Goal: Task Accomplishment & Management: Use online tool/utility

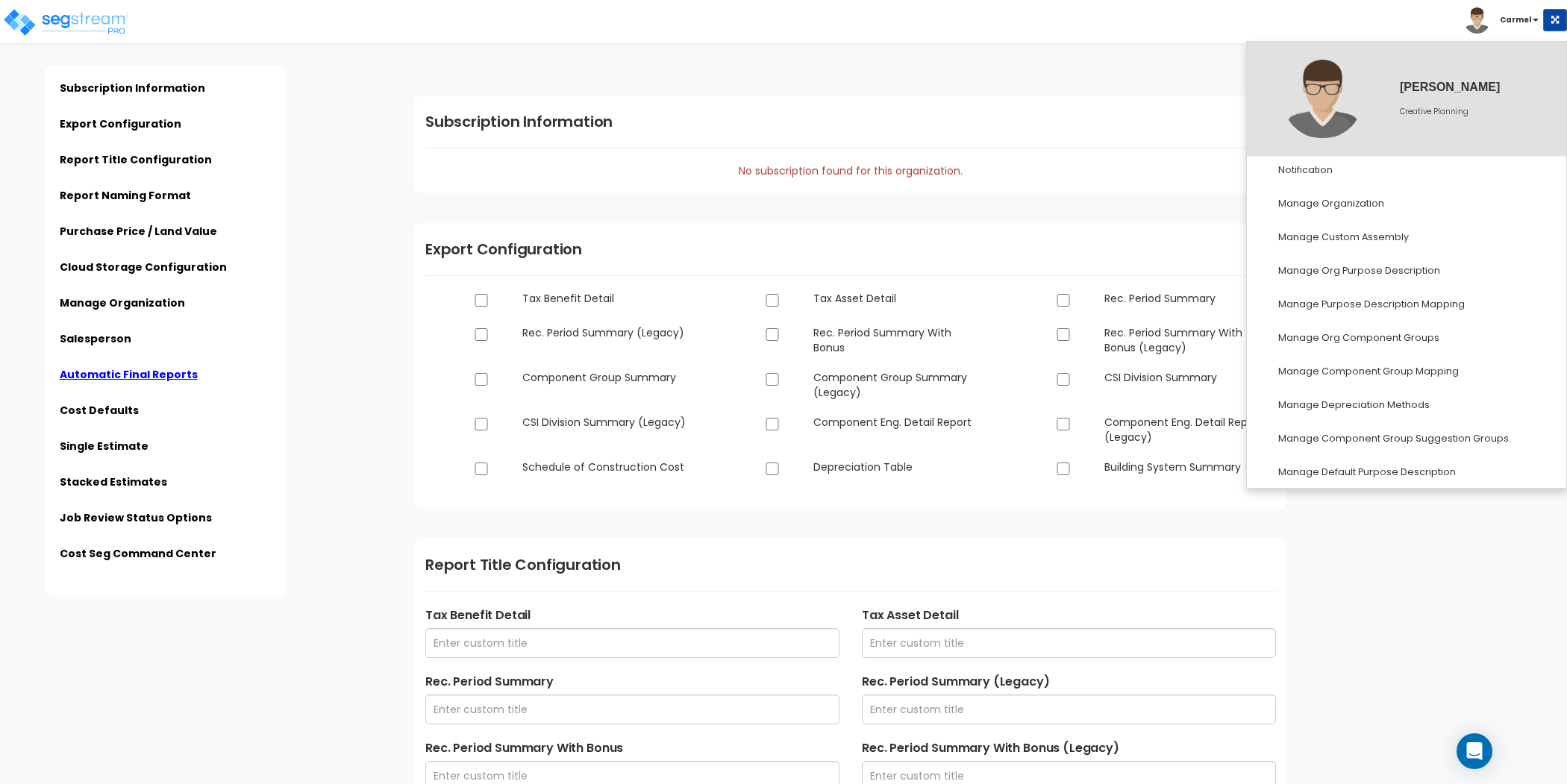
scroll to position [2528, 0]
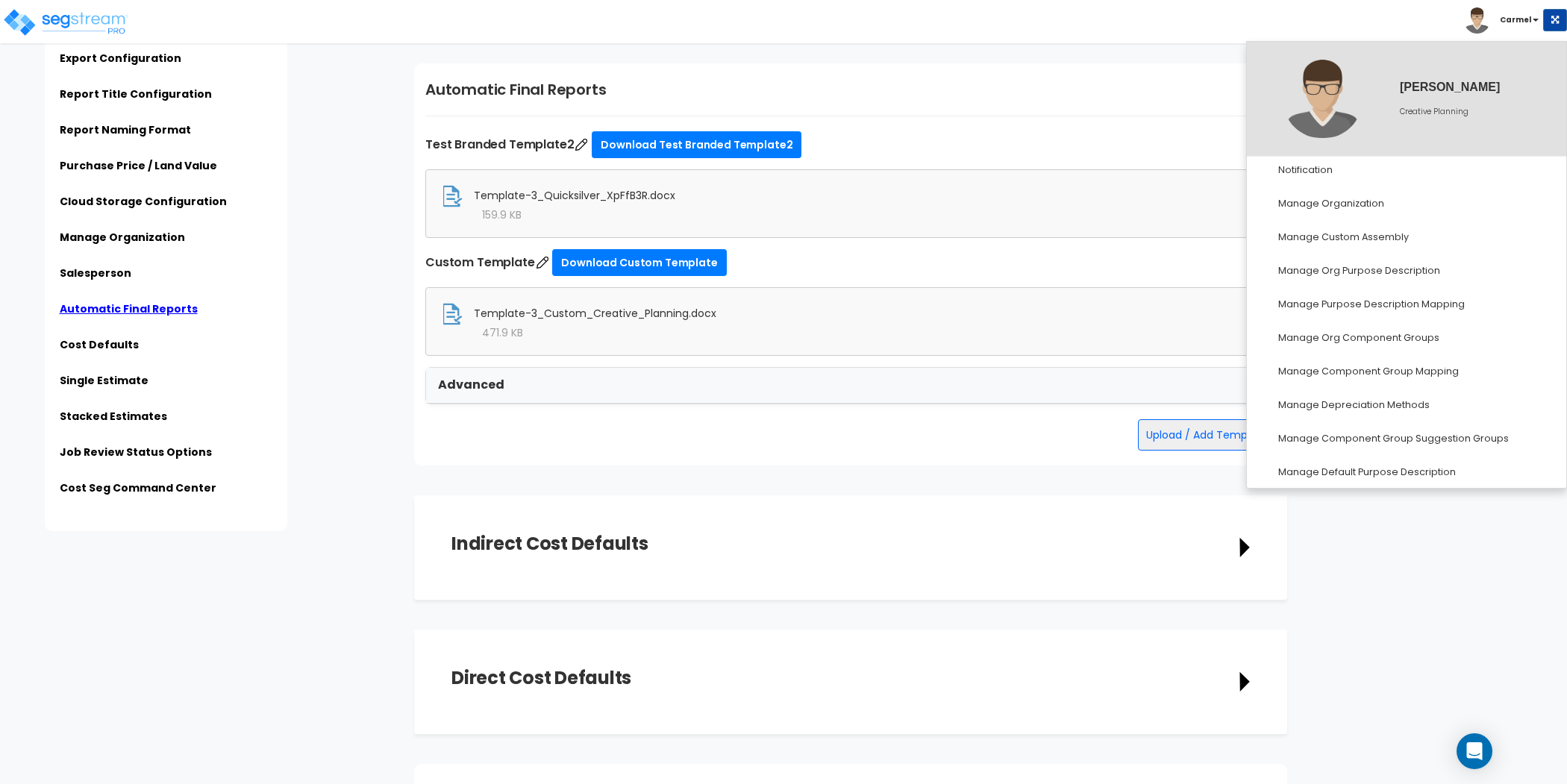
click at [658, 376] on div "Advanced" at bounding box center [850, 386] width 849 height 36
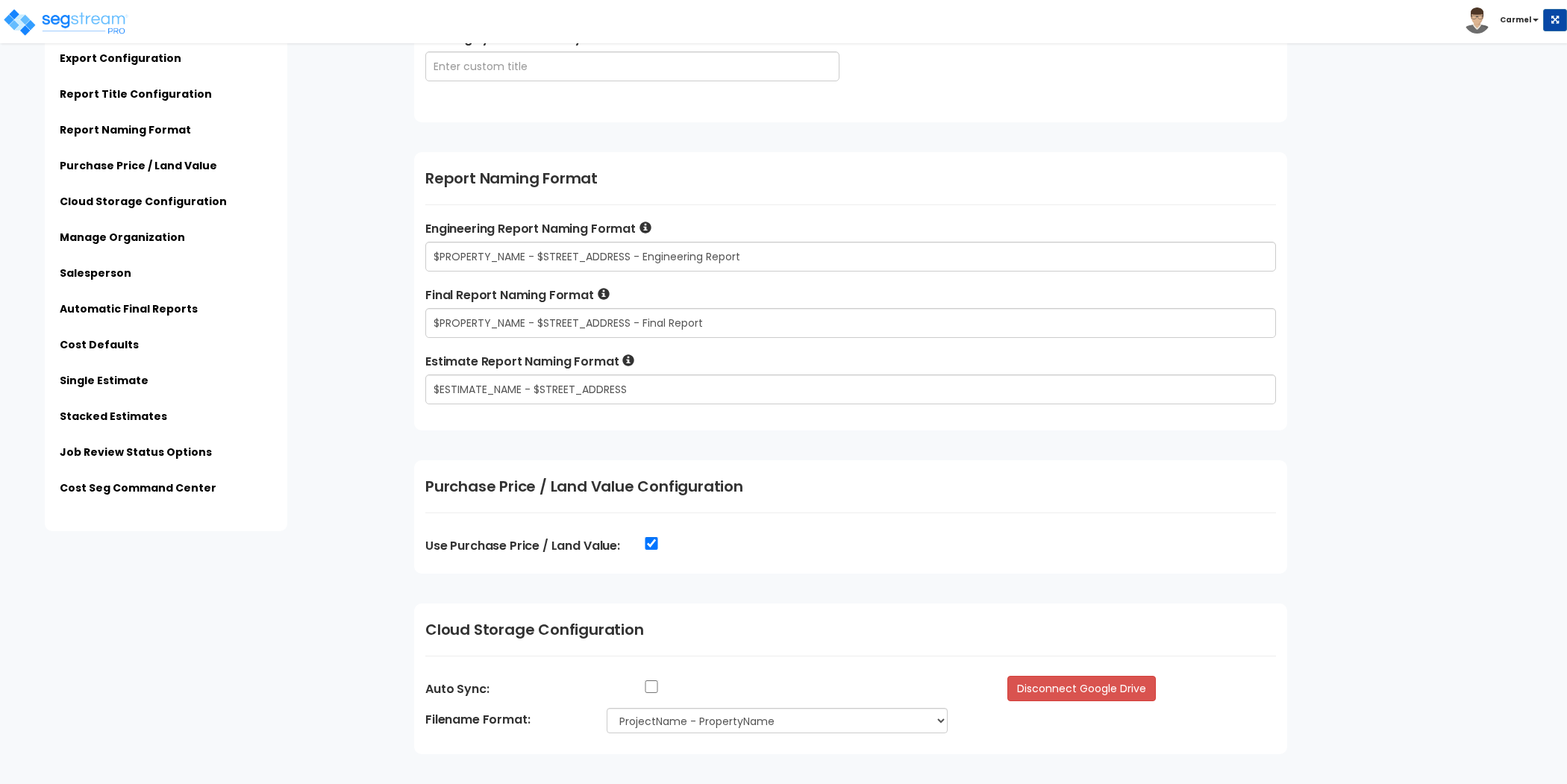
scroll to position [964, 0]
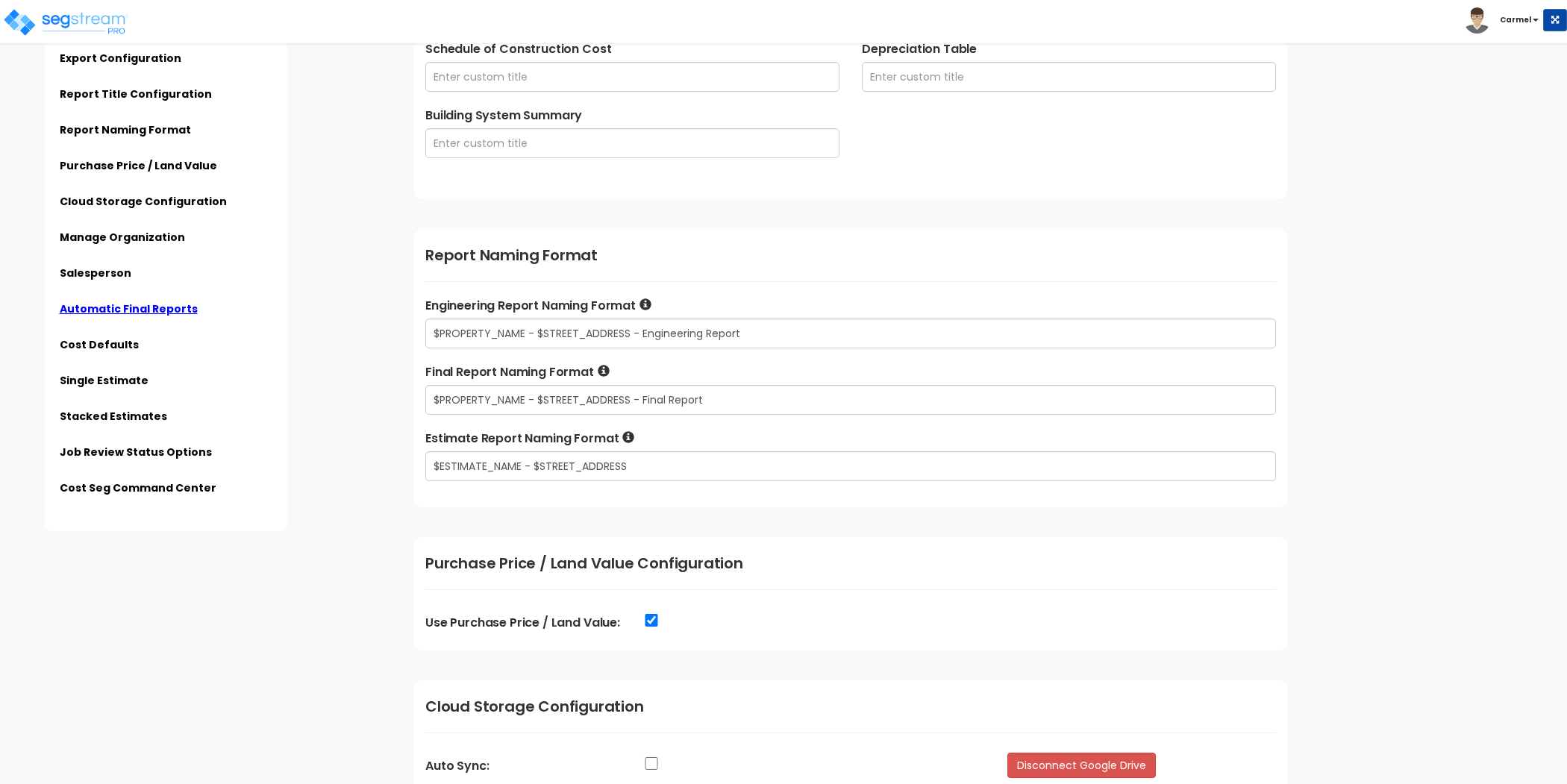
click at [156, 301] on ul "Subscription Information Export Configuration Report Title Configuration Report…" at bounding box center [165, 260] width 213 height 490
click at [155, 312] on link "Automatic Final Reports" at bounding box center [128, 309] width 138 height 15
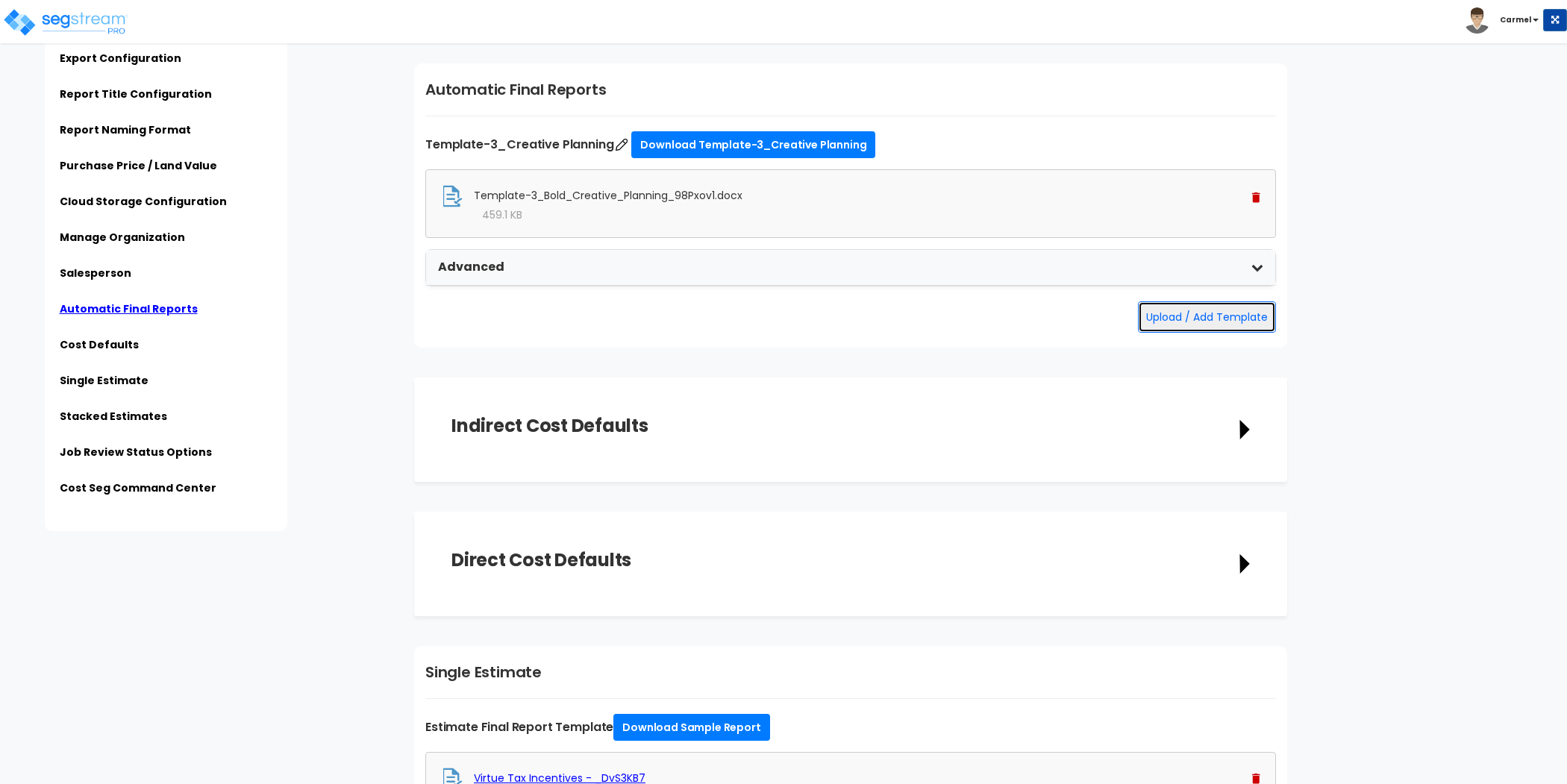
click at [1175, 305] on button "Upload / Add Template" at bounding box center [1207, 317] width 138 height 31
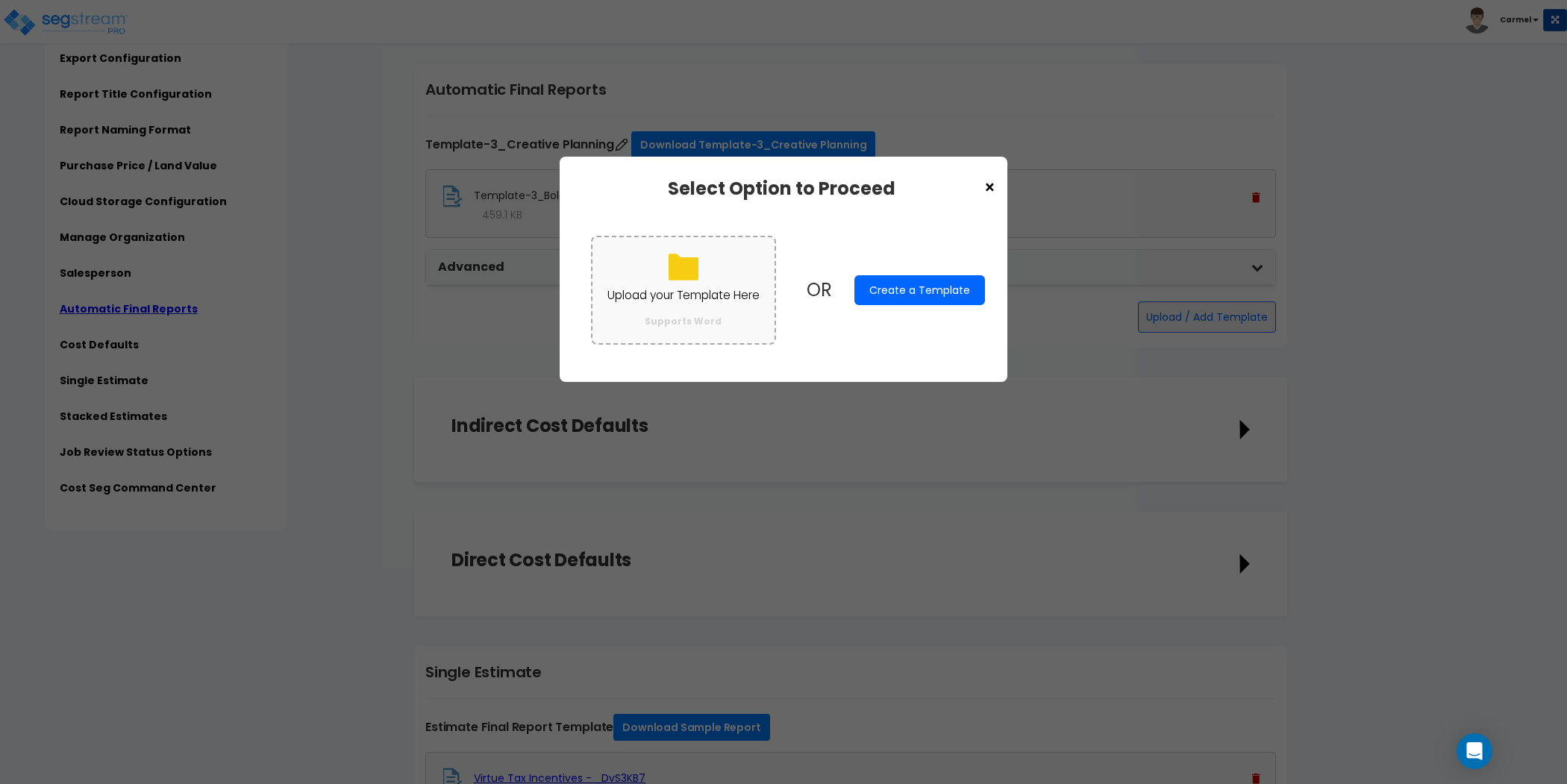
click at [681, 285] on p "Upload your Template Here" at bounding box center [683, 295] width 152 height 19
click at [0, 0] on input "Upload your Template Here Supports Word" at bounding box center [0, 0] width 0 height 0
click at [635, 257] on label "Upload your Template Here Supports Word" at bounding box center [683, 289] width 185 height 108
click at [0, 0] on input "Upload your Template Here Supports Word" at bounding box center [0, 0] width 0 height 0
click at [726, 305] on label "Upload your Template Here Supports Word" at bounding box center [683, 289] width 185 height 108
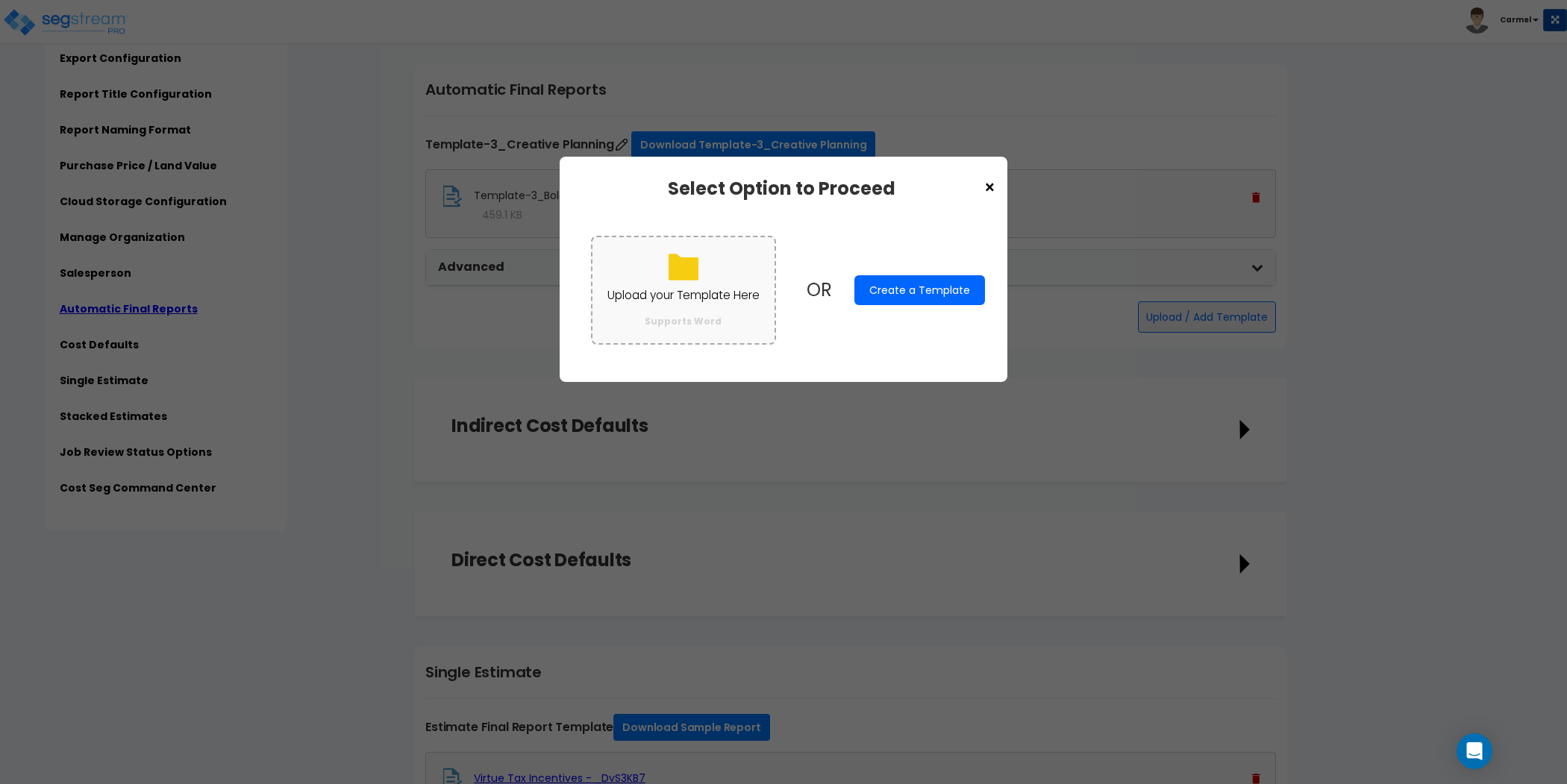
click at [0, 0] on input "Upload your Template Here Supports Word" at bounding box center [0, 0] width 0 height 0
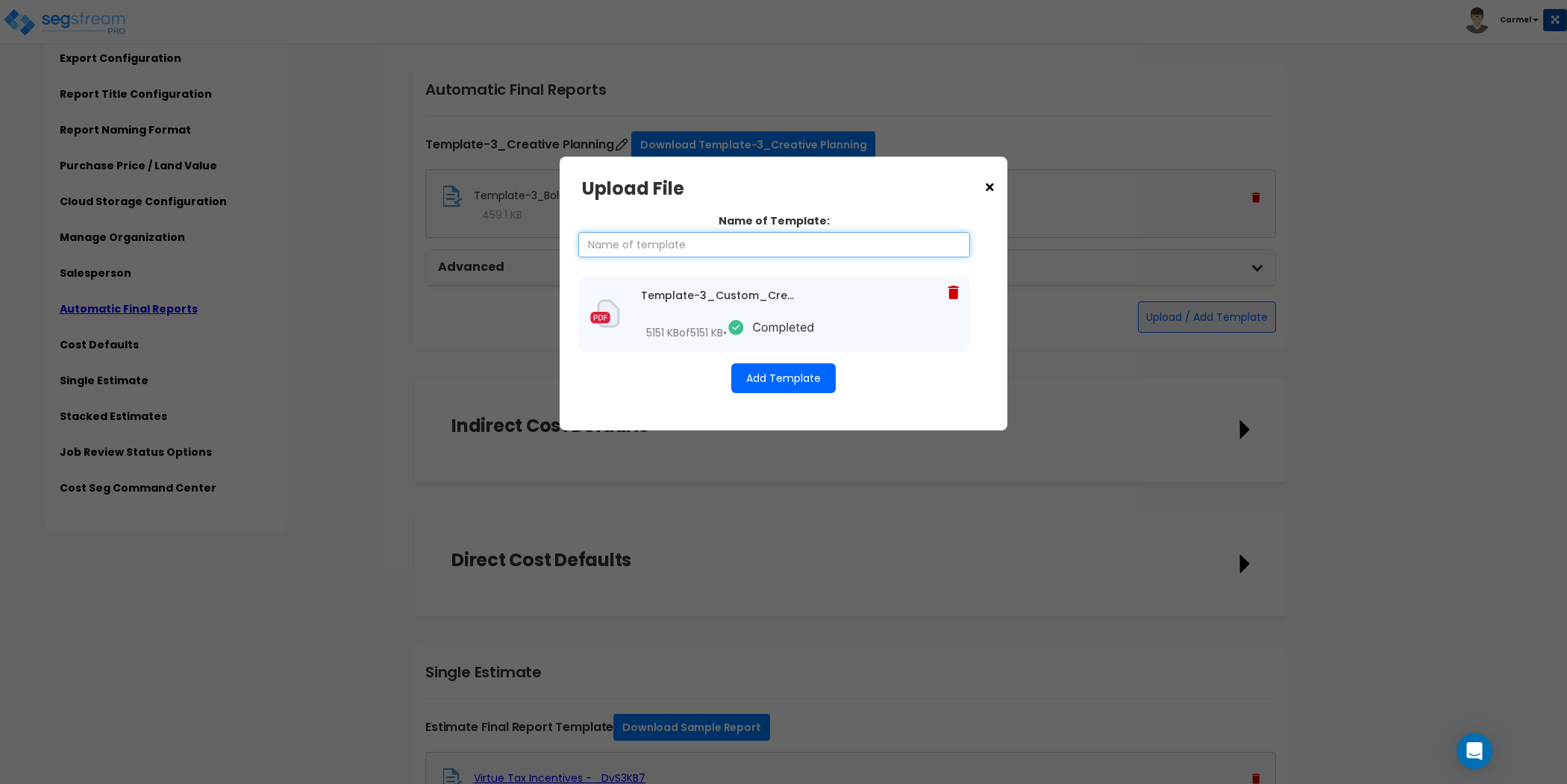
click at [745, 248] on input "Name of Template:" at bounding box center [774, 244] width 391 height 26
type input "Creative Planning 2"
click at [775, 370] on button "Add Template" at bounding box center [784, 378] width 104 height 30
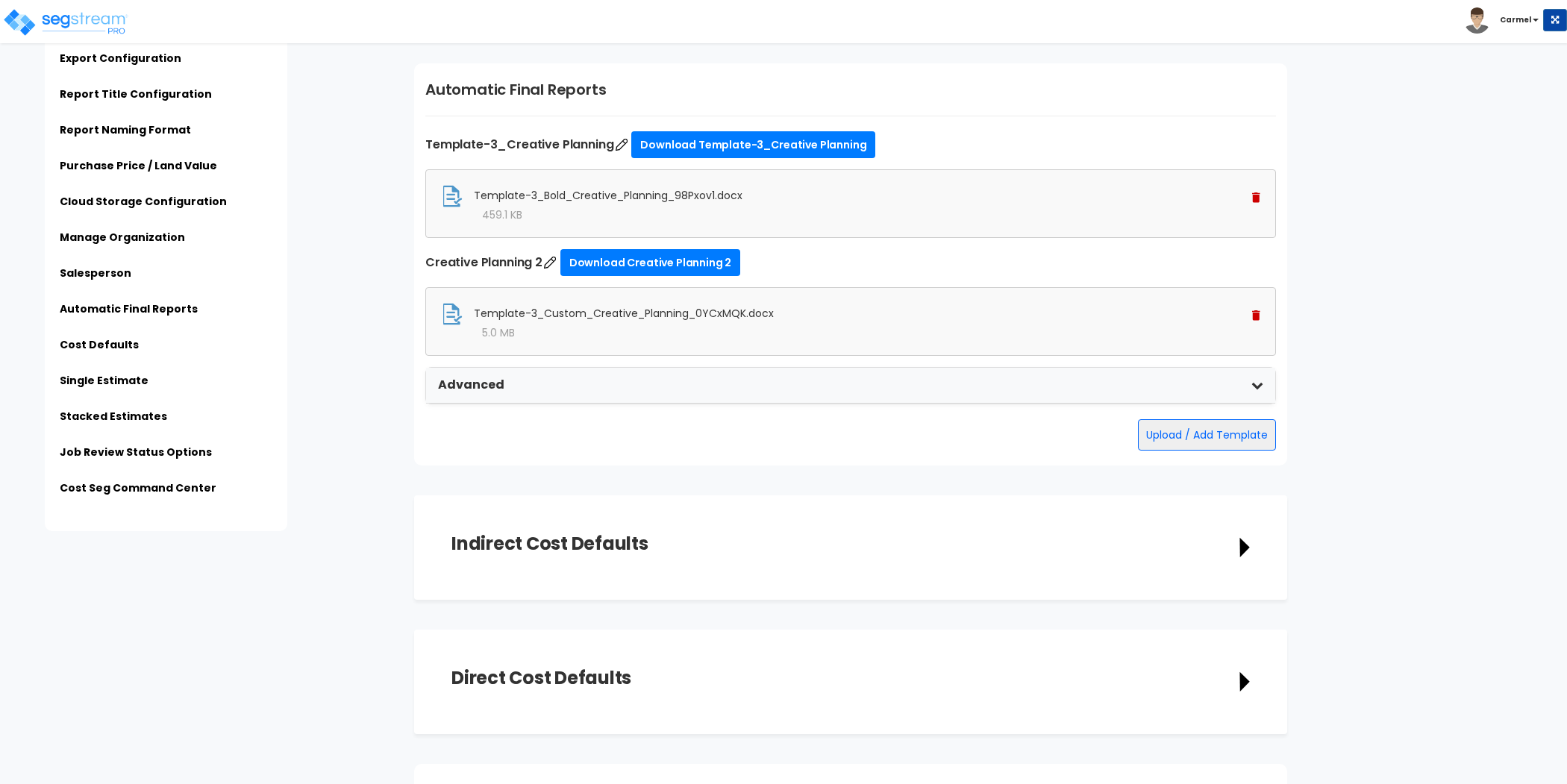
scroll to position [3523, 0]
click at [1254, 310] on img at bounding box center [1256, 315] width 8 height 10
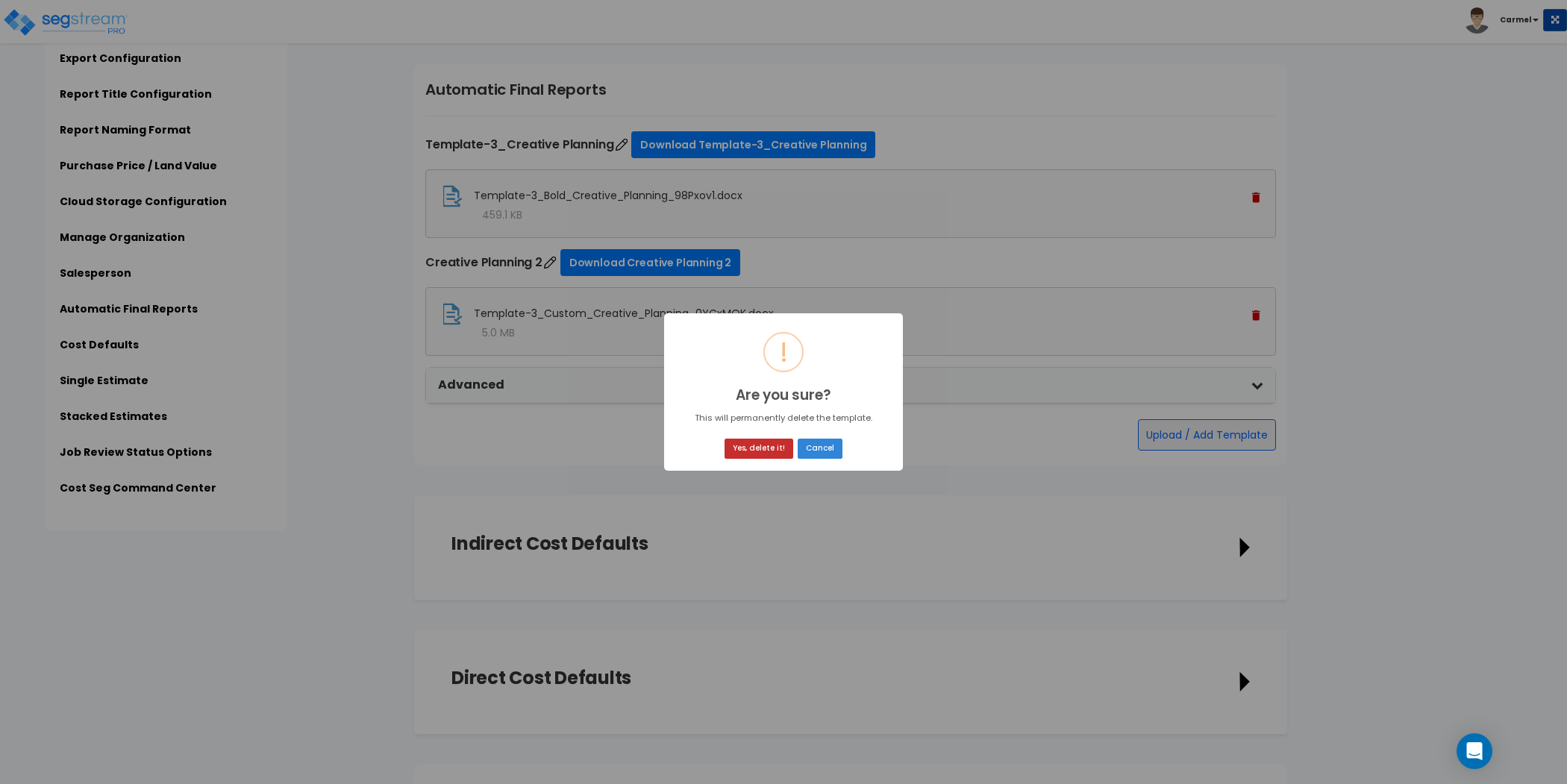
click at [782, 447] on button "Yes, delete it!" at bounding box center [759, 448] width 69 height 20
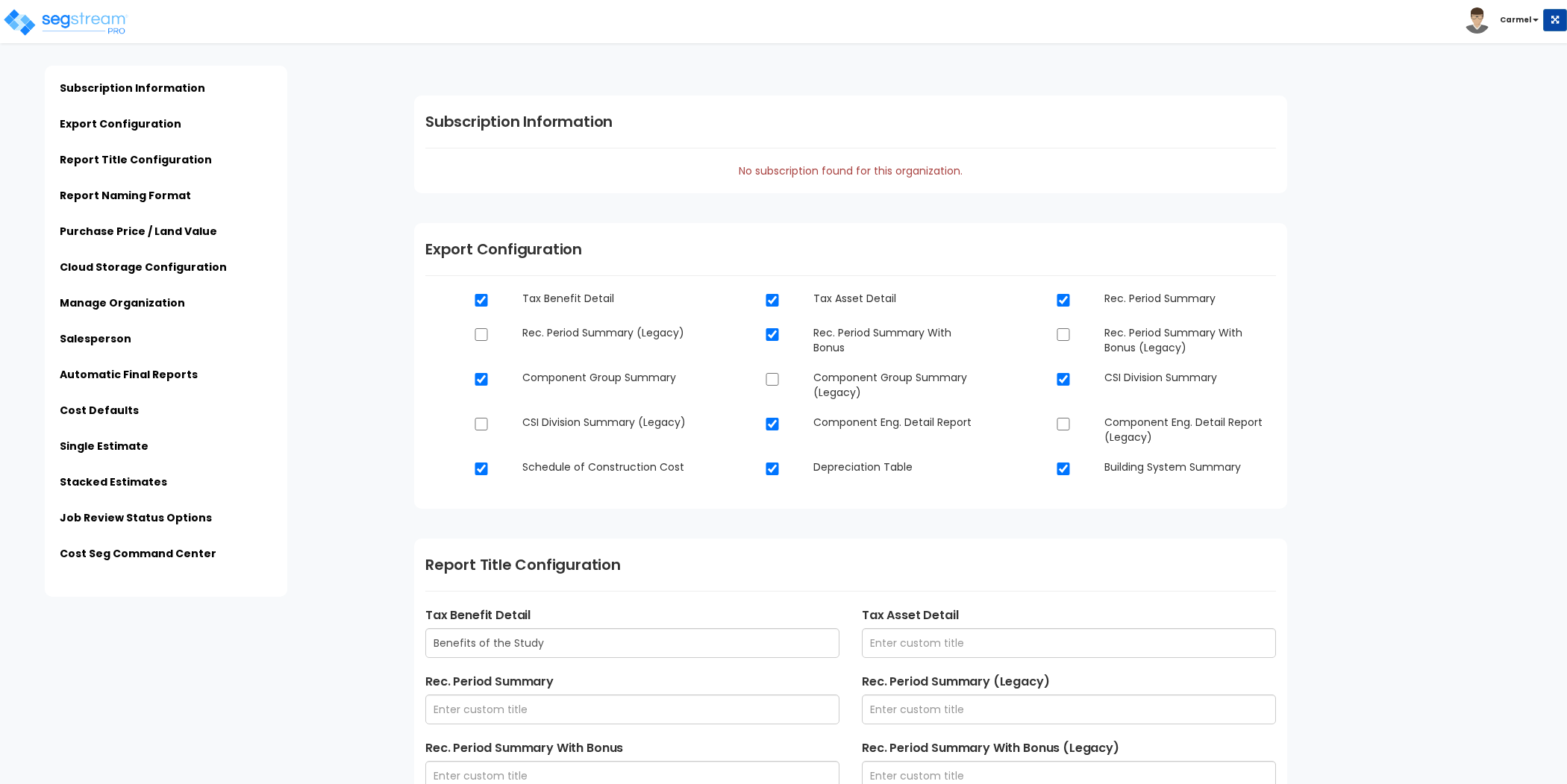
scroll to position [3523, 0]
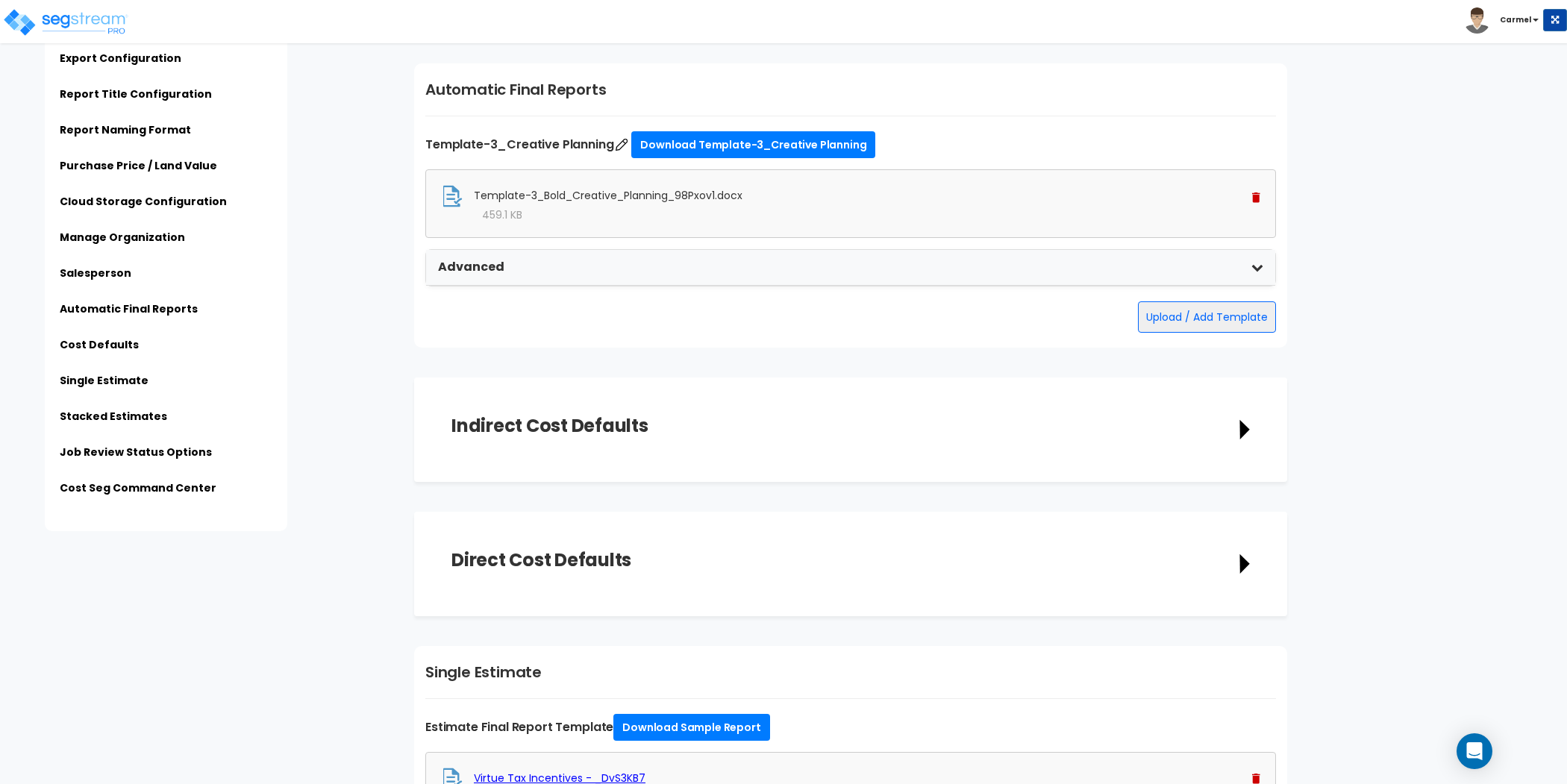
click at [1258, 192] on img at bounding box center [1256, 197] width 8 height 10
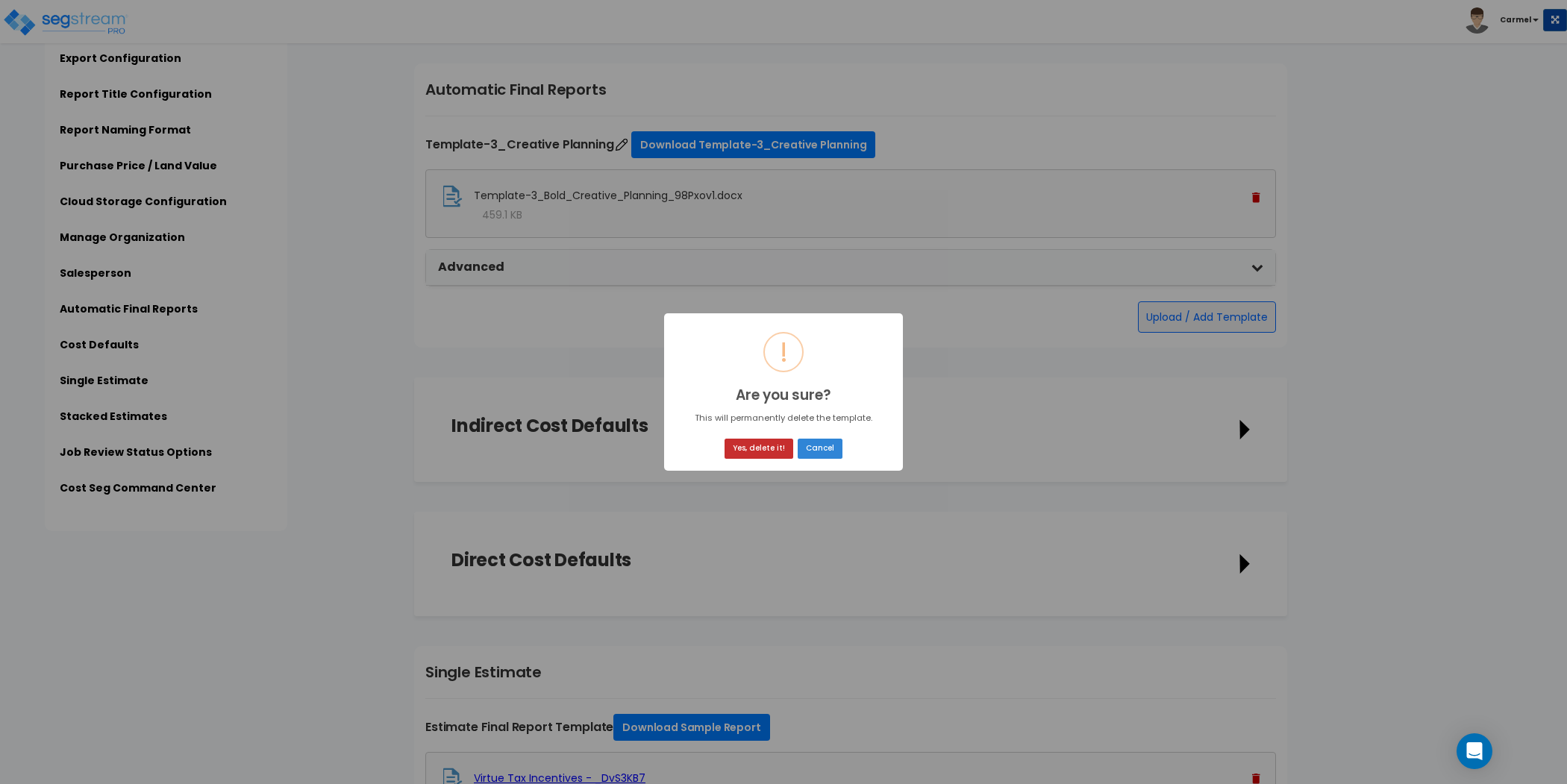
click at [755, 451] on button "Yes, delete it!" at bounding box center [759, 448] width 69 height 20
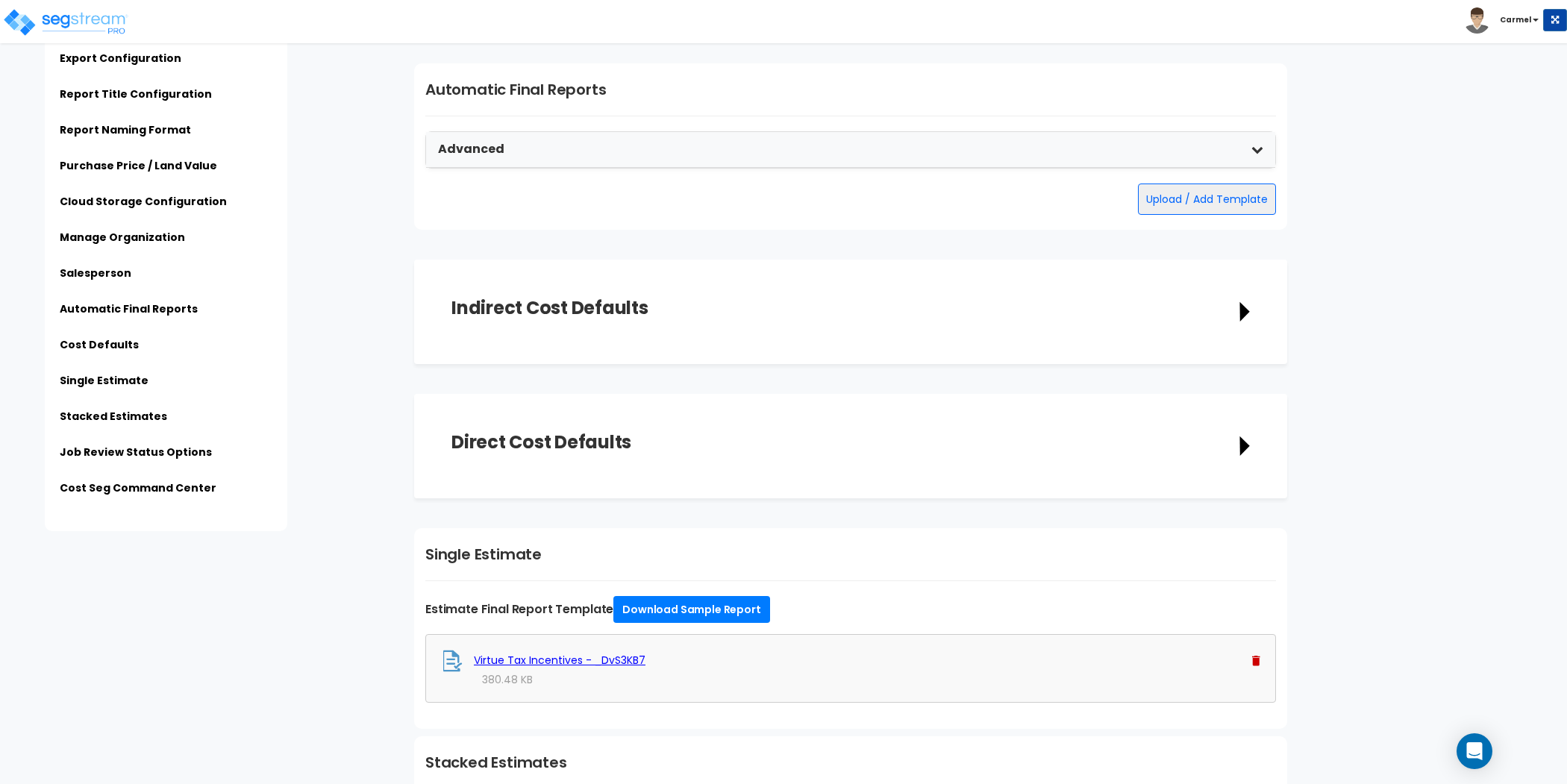
scroll to position [3523, 0]
click at [1208, 211] on div "Automatic Final Reports Advanced Final Report Template Part 2 Drop your file he…" at bounding box center [850, 146] width 873 height 166
click at [1206, 202] on button "Upload / Add Template" at bounding box center [1207, 199] width 138 height 31
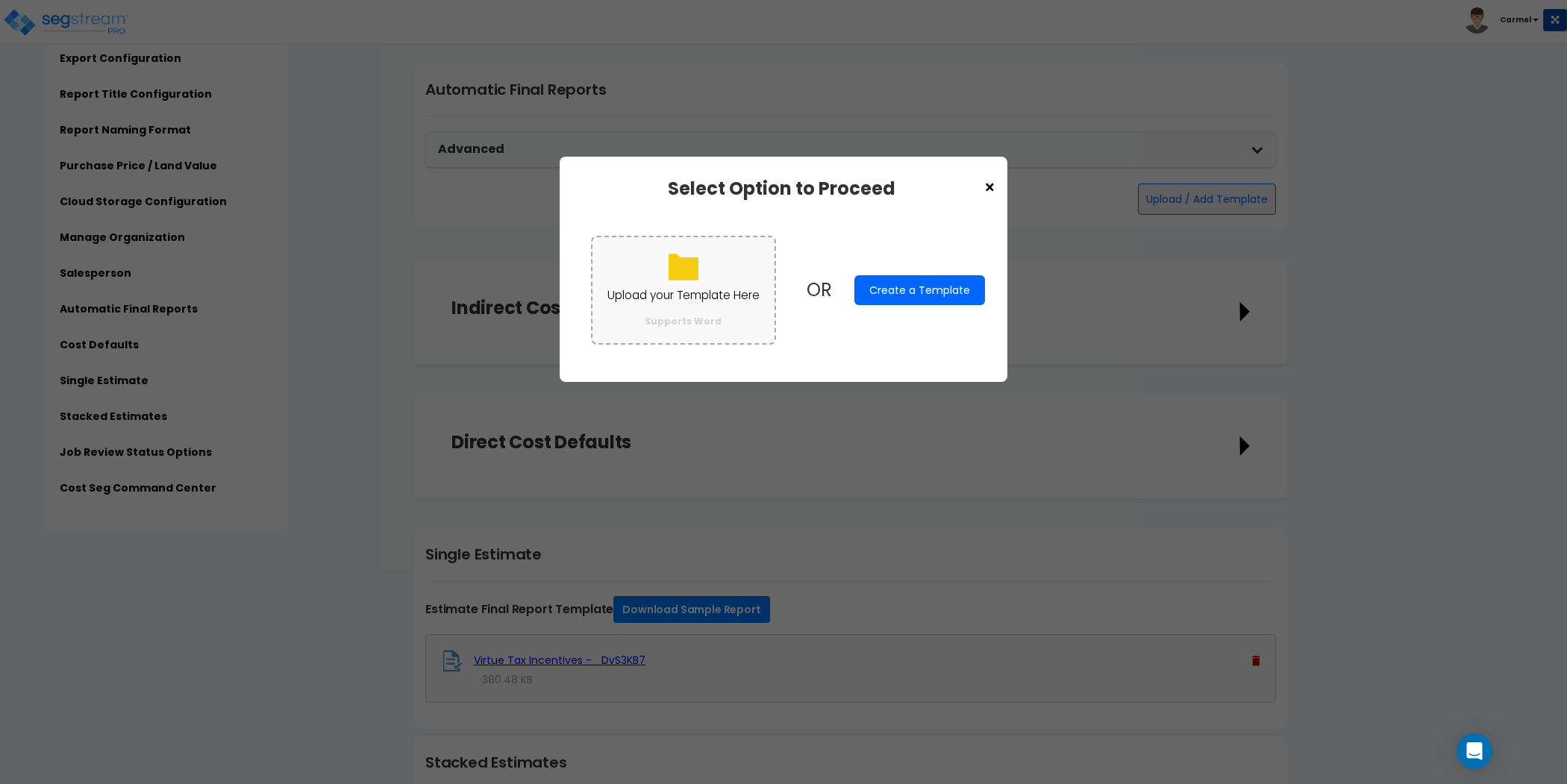
click at [694, 317] on small "Supports Word" at bounding box center [683, 321] width 77 height 12
click at [0, 0] on input "Upload your Template Here Supports Word" at bounding box center [0, 0] width 0 height 0
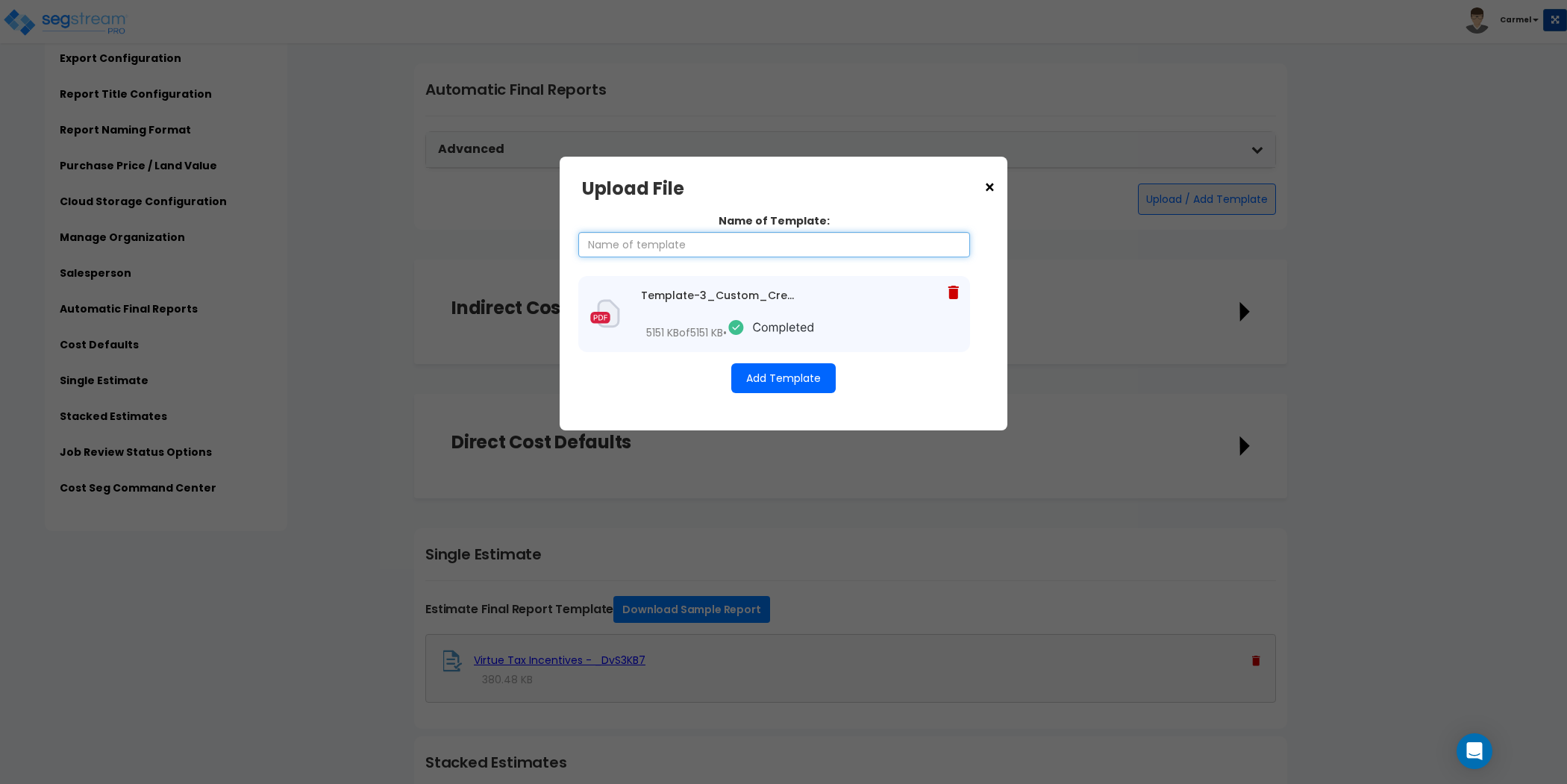
click at [778, 245] on input "Name of Template:" at bounding box center [774, 244] width 391 height 26
type input "Creative Planning Template"
click at [796, 385] on button "Add Template" at bounding box center [784, 378] width 104 height 30
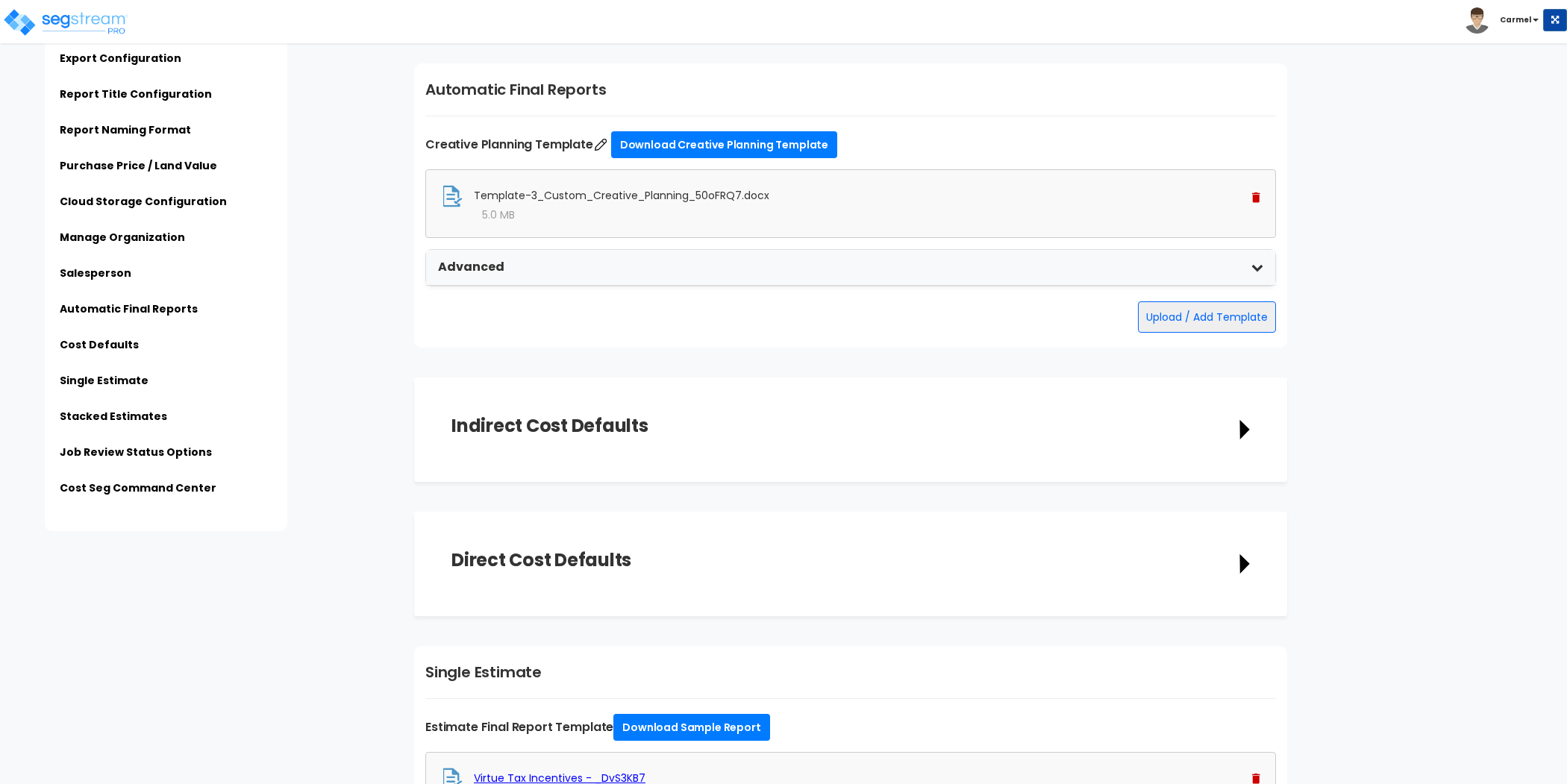
scroll to position [3523, 0]
click at [1376, 575] on form "Direct Cost Defaults Description Direct cost Cost Unit Select" at bounding box center [984, 564] width 1141 height 104
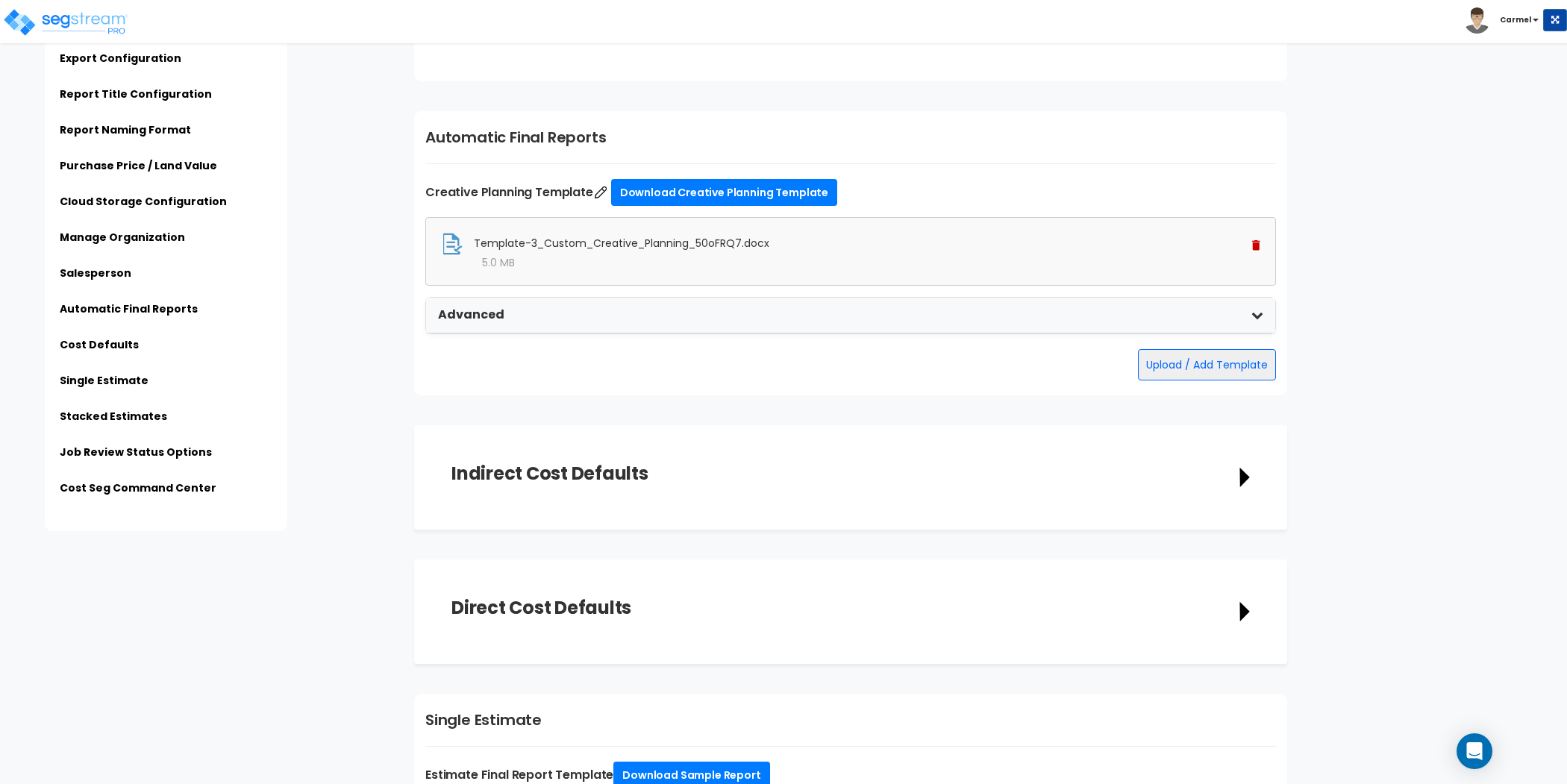
scroll to position [3473, 0]
click at [1520, 24] on b "Carmel" at bounding box center [1515, 20] width 31 height 11
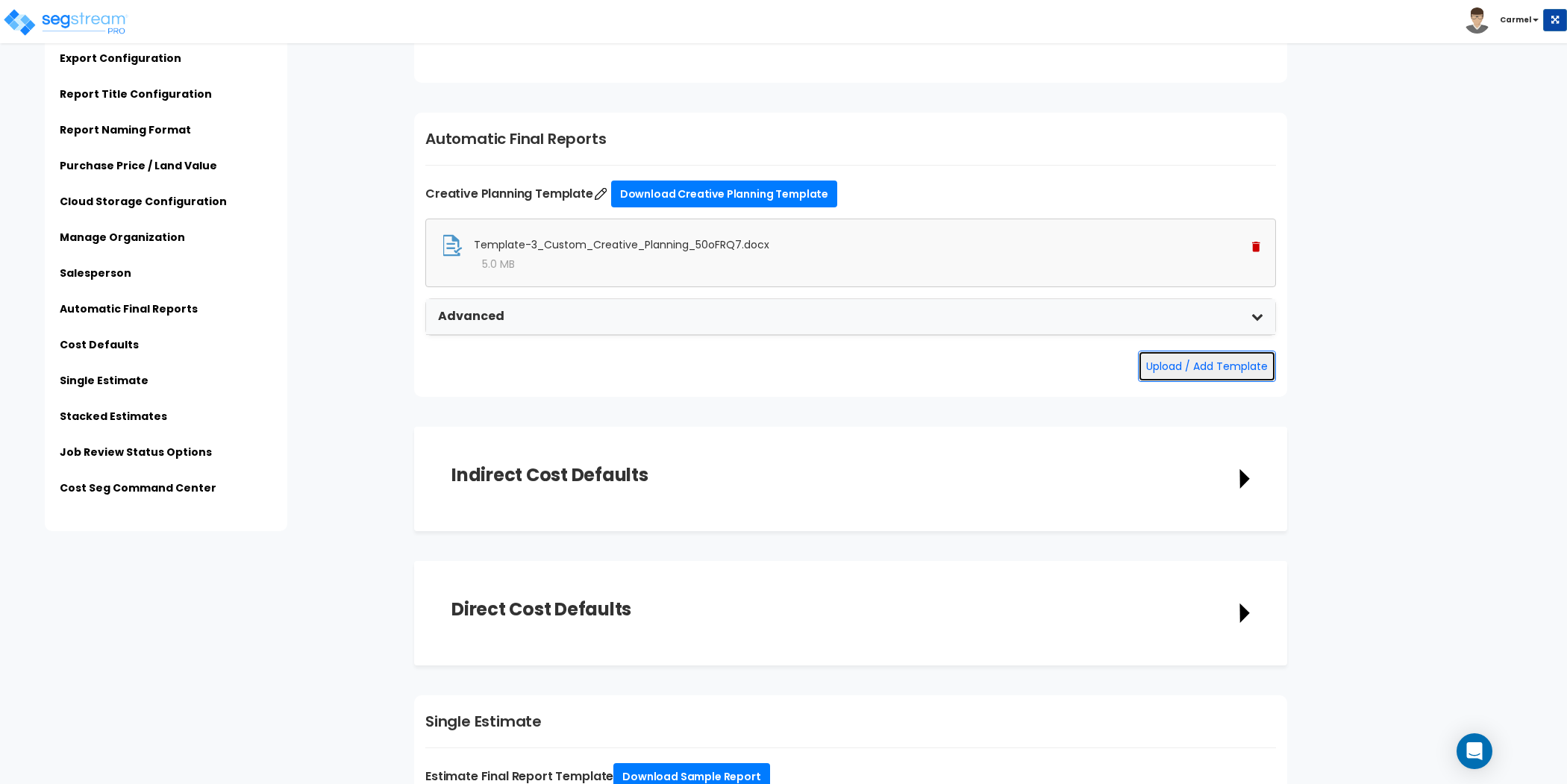
click at [1223, 370] on button "Upload / Add Template" at bounding box center [1207, 366] width 138 height 31
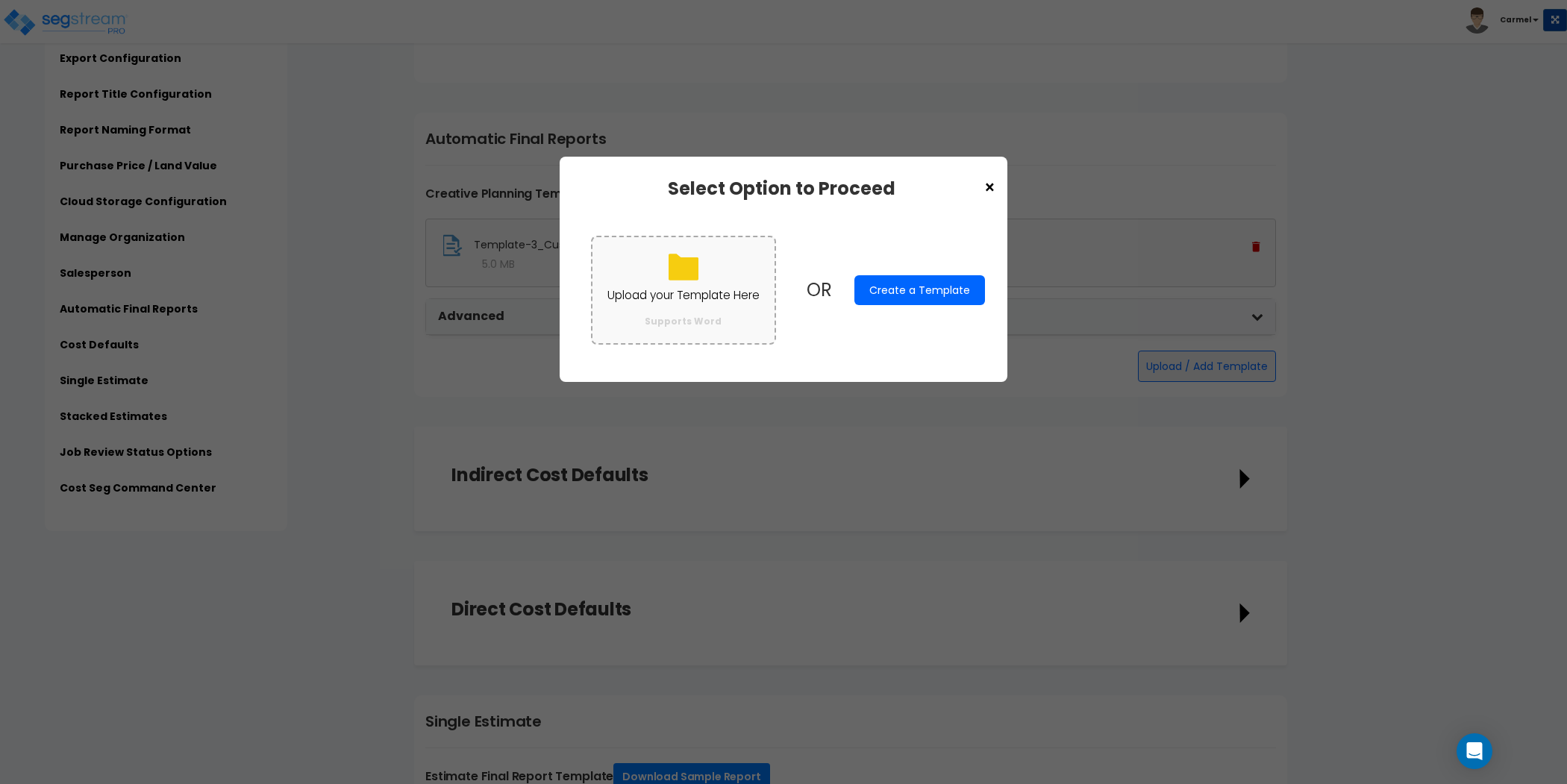
click at [718, 289] on p "Upload your Template Here" at bounding box center [683, 295] width 152 height 19
click at [0, 0] on input "Upload your Template Here Supports Word" at bounding box center [0, 0] width 0 height 0
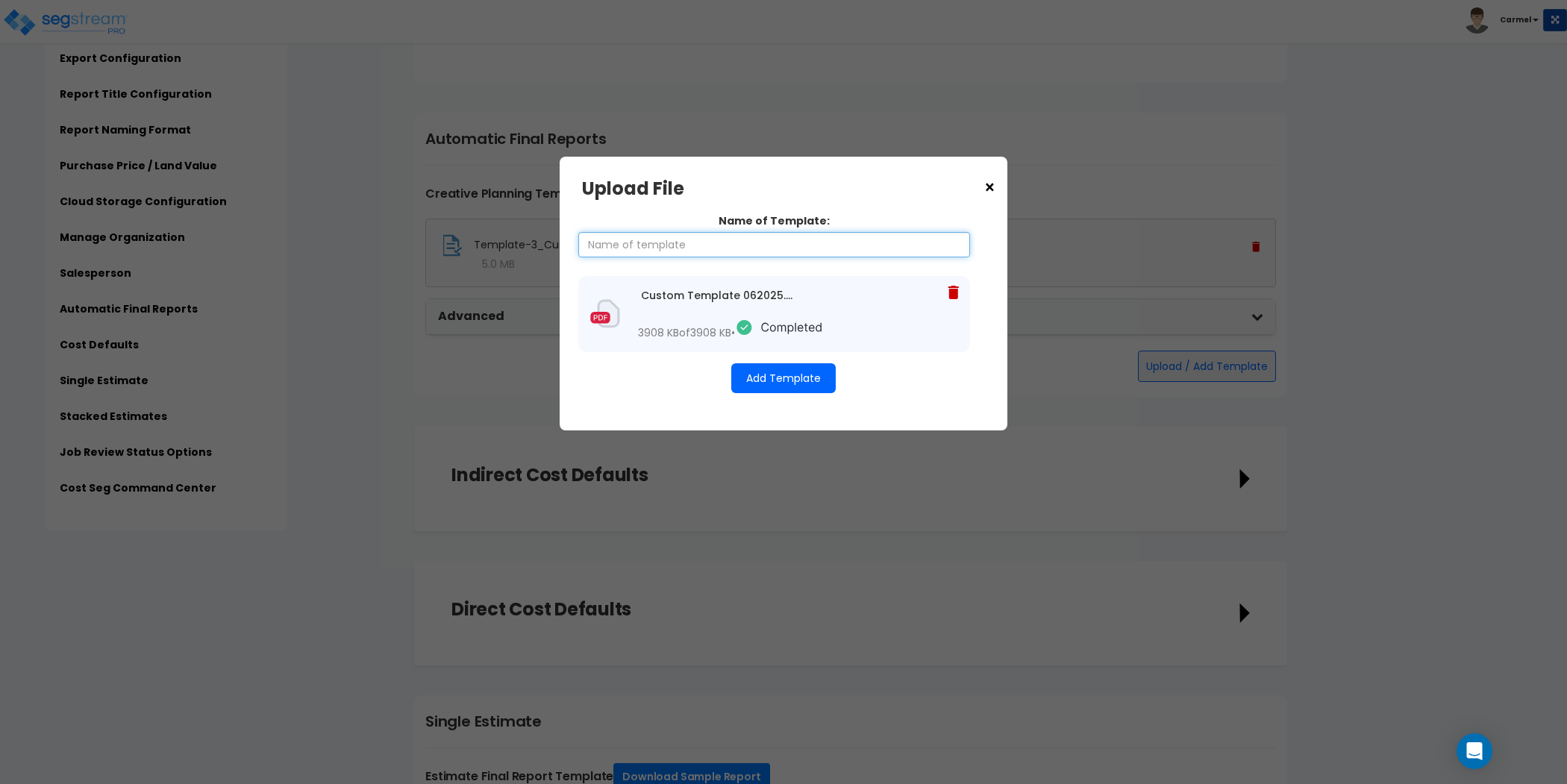
click at [887, 240] on input "Name of Template:" at bounding box center [774, 244] width 391 height 26
type input "S"
type input "Virtue Tax Template"
click at [869, 390] on div "Name of Template: Virtue Tax Template Custom Template 062025.docx 3908 KB of 39…" at bounding box center [784, 302] width 403 height 209
click at [796, 389] on button "Add Template" at bounding box center [784, 378] width 104 height 30
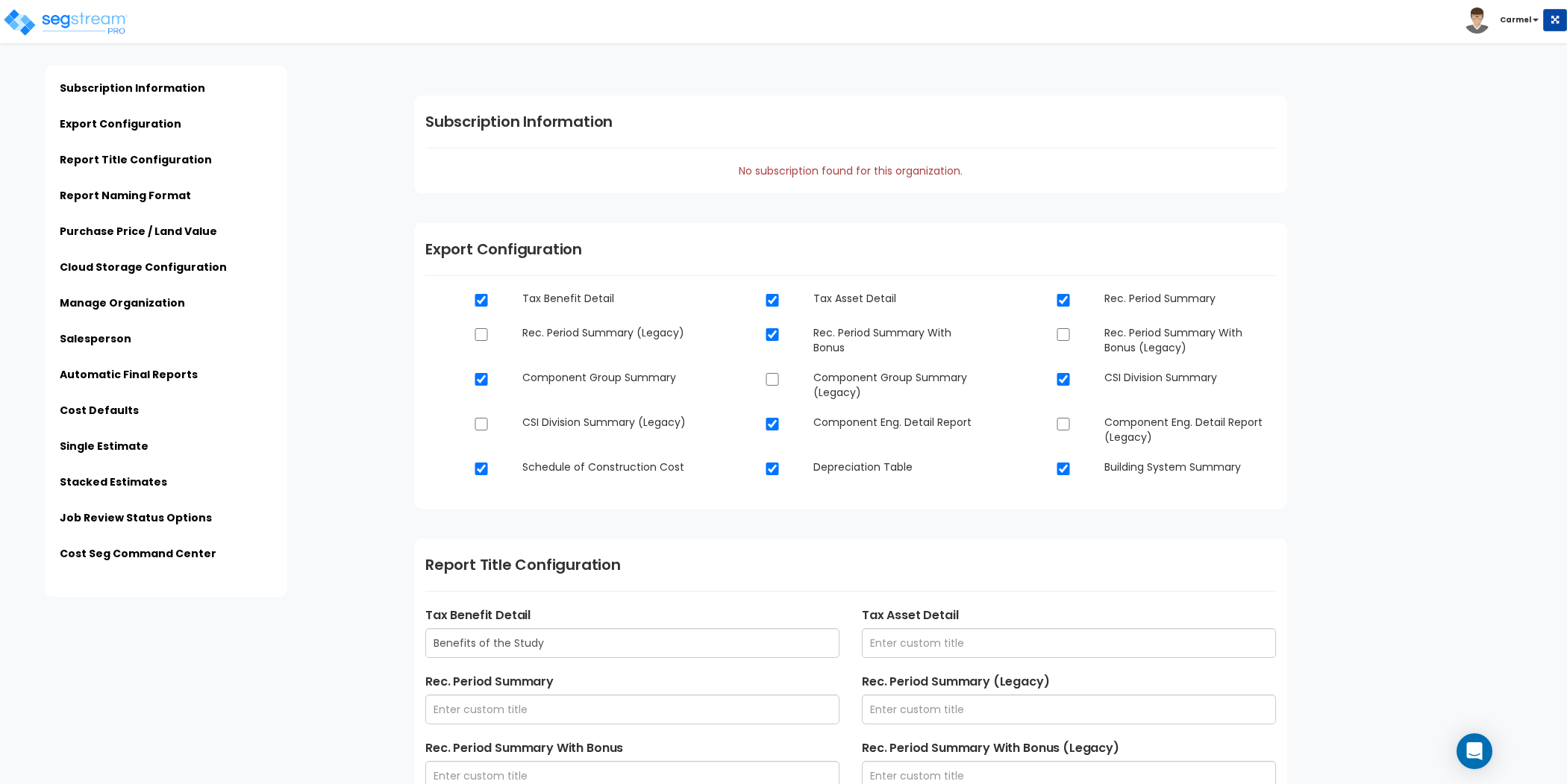
scroll to position [3473, 0]
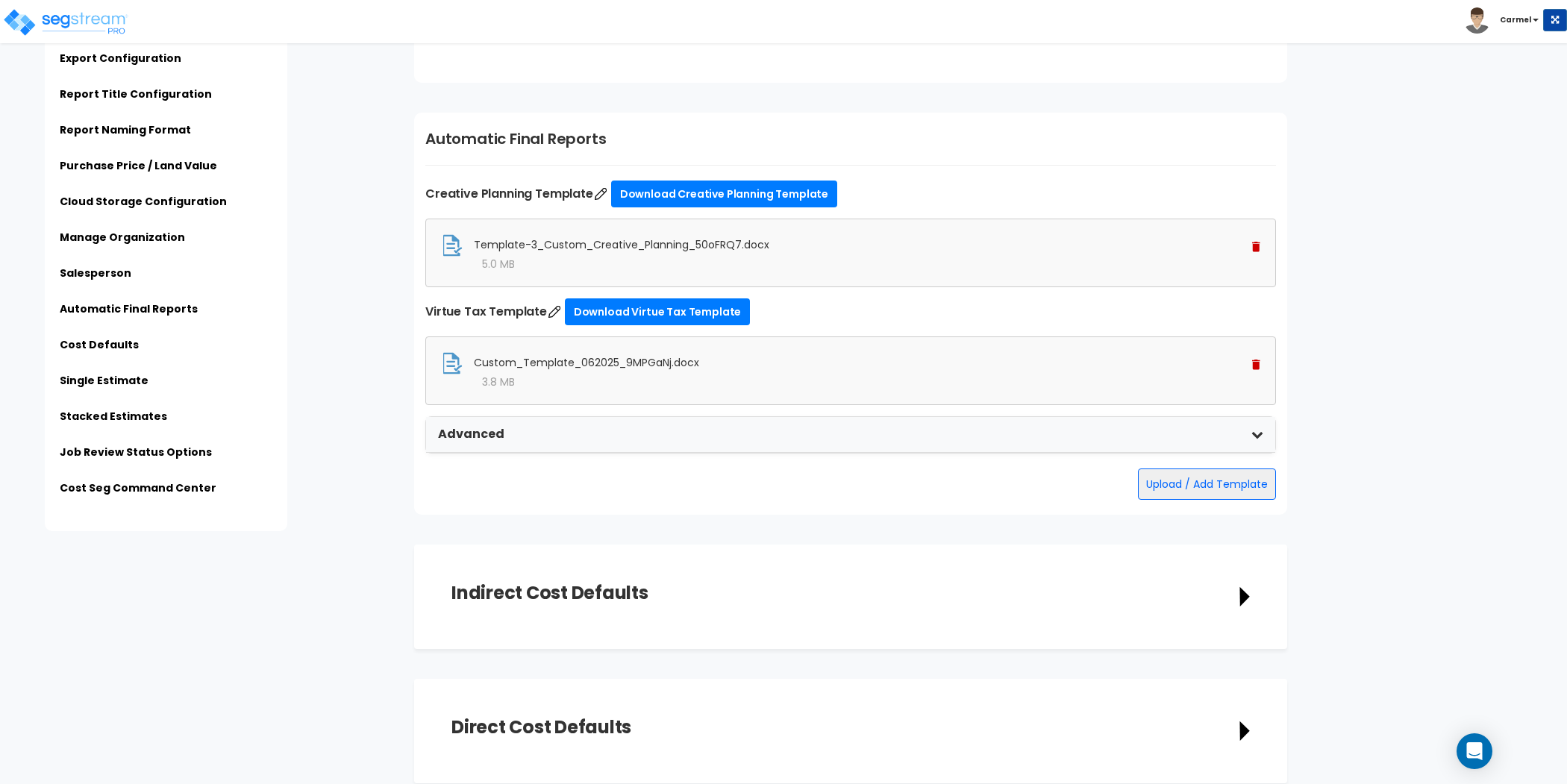
click at [83, 16] on div "Click to return on the top page" at bounding box center [75, 9] width 142 height 18
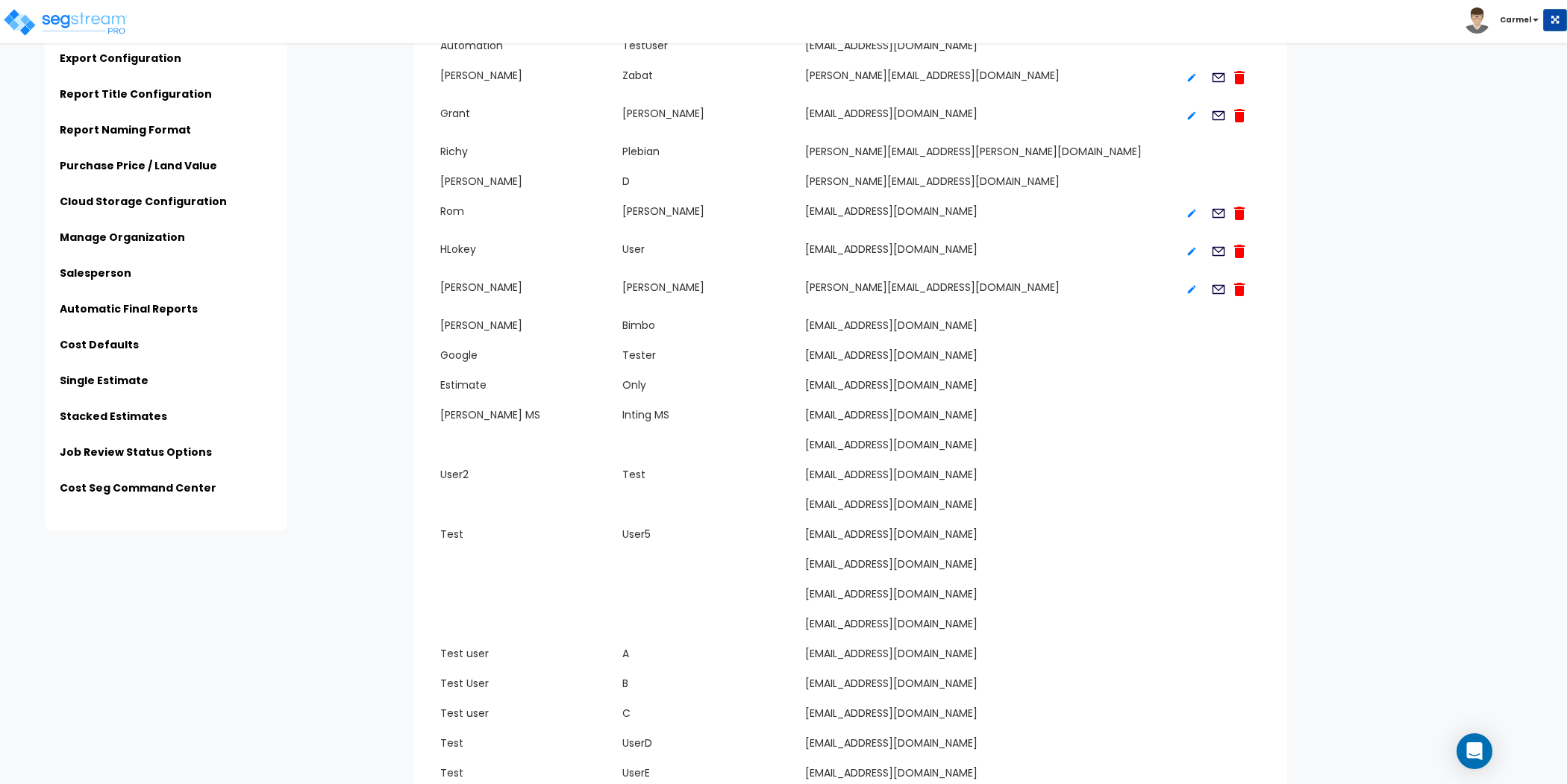
scroll to position [2466, 0]
click at [109, 23] on img at bounding box center [66, 22] width 127 height 30
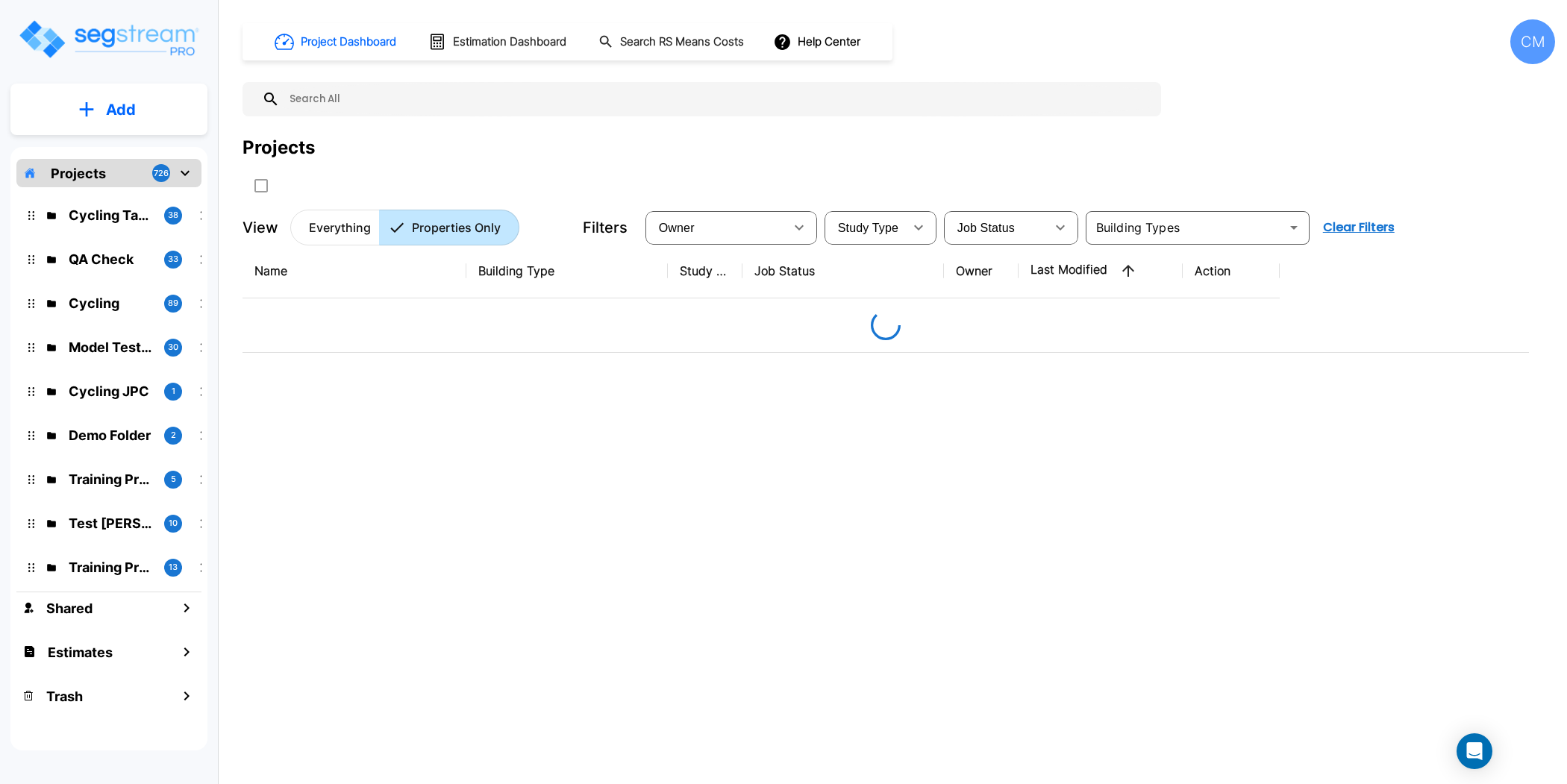
click at [785, 160] on div "Projects" at bounding box center [898, 165] width 1312 height 63
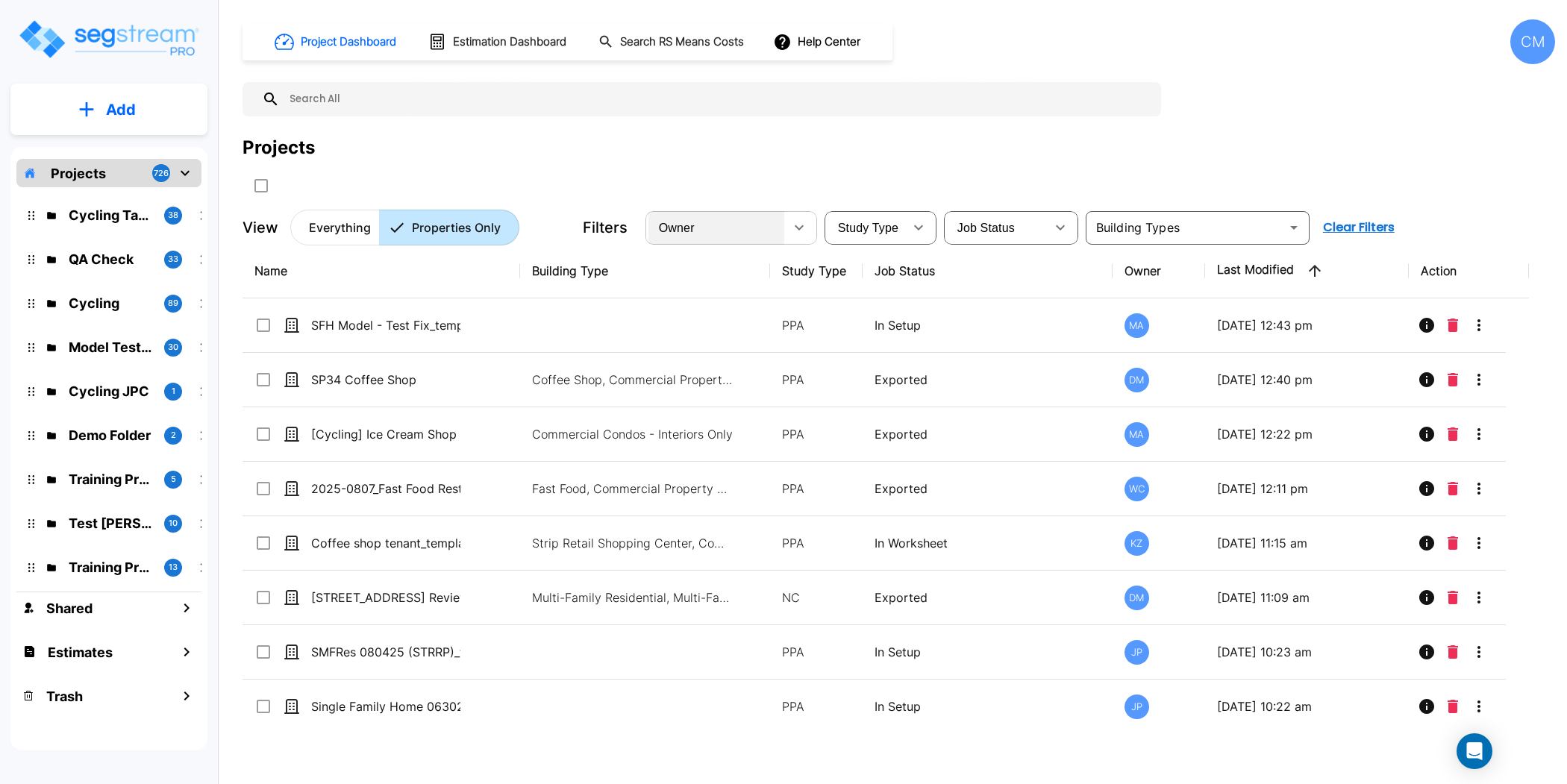
click at [689, 221] on span "Owner" at bounding box center [676, 228] width 36 height 13
click at [701, 402] on li "[PERSON_NAME]" at bounding box center [741, 394] width 186 height 15
type input "34"
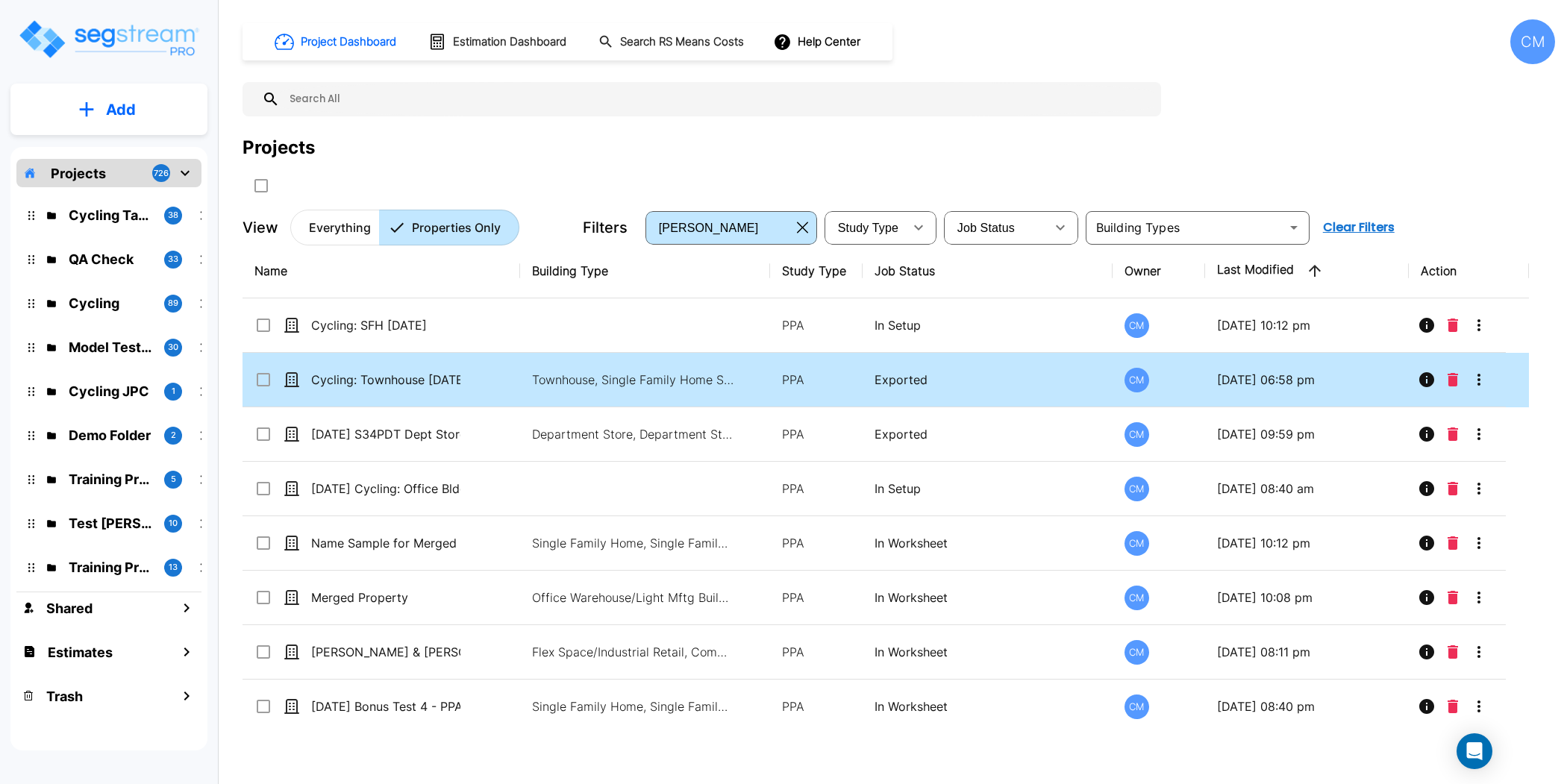
click at [870, 374] on td "Exported" at bounding box center [987, 380] width 250 height 55
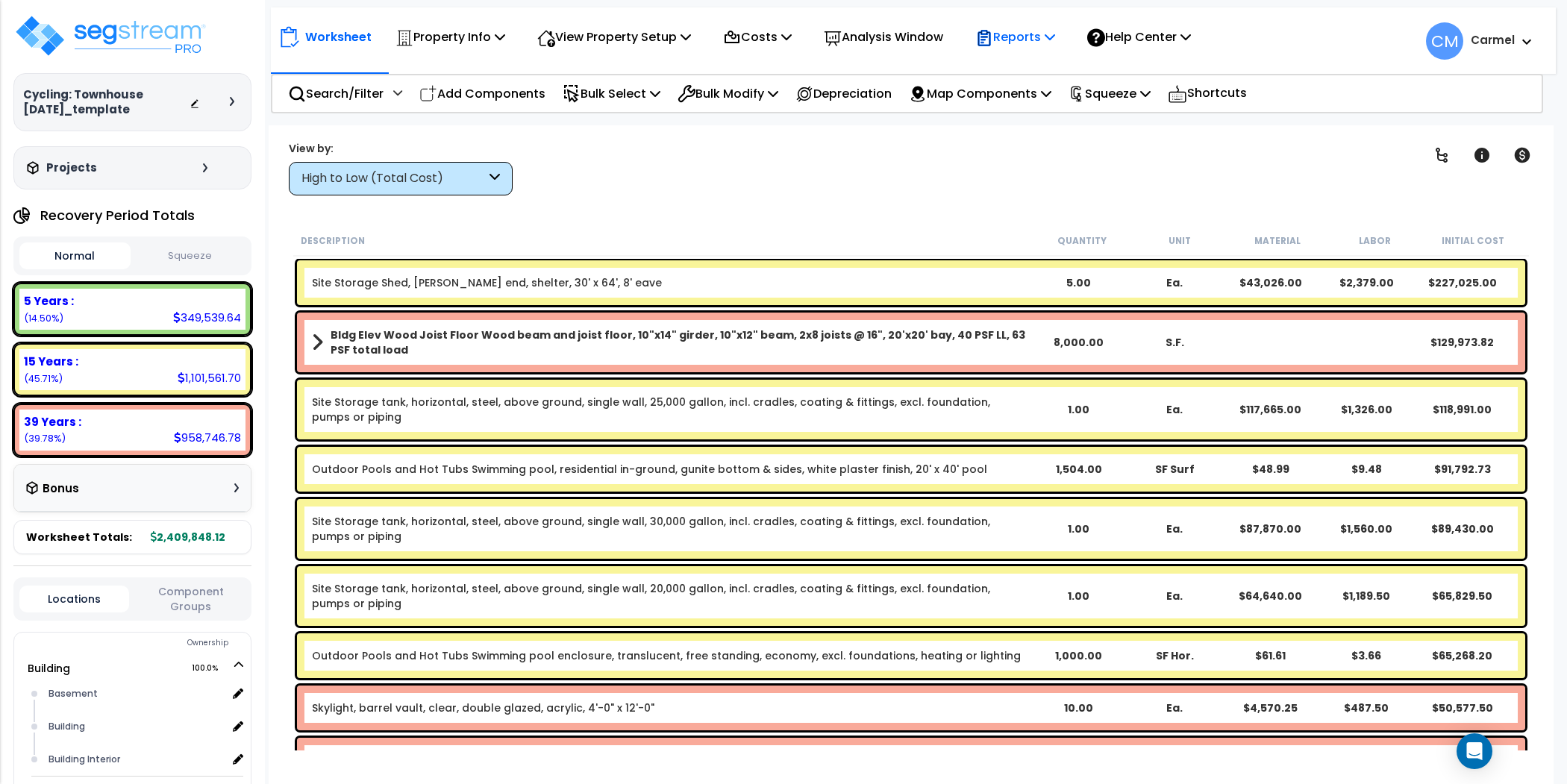
click at [1011, 43] on p "Reports" at bounding box center [1015, 36] width 80 height 20
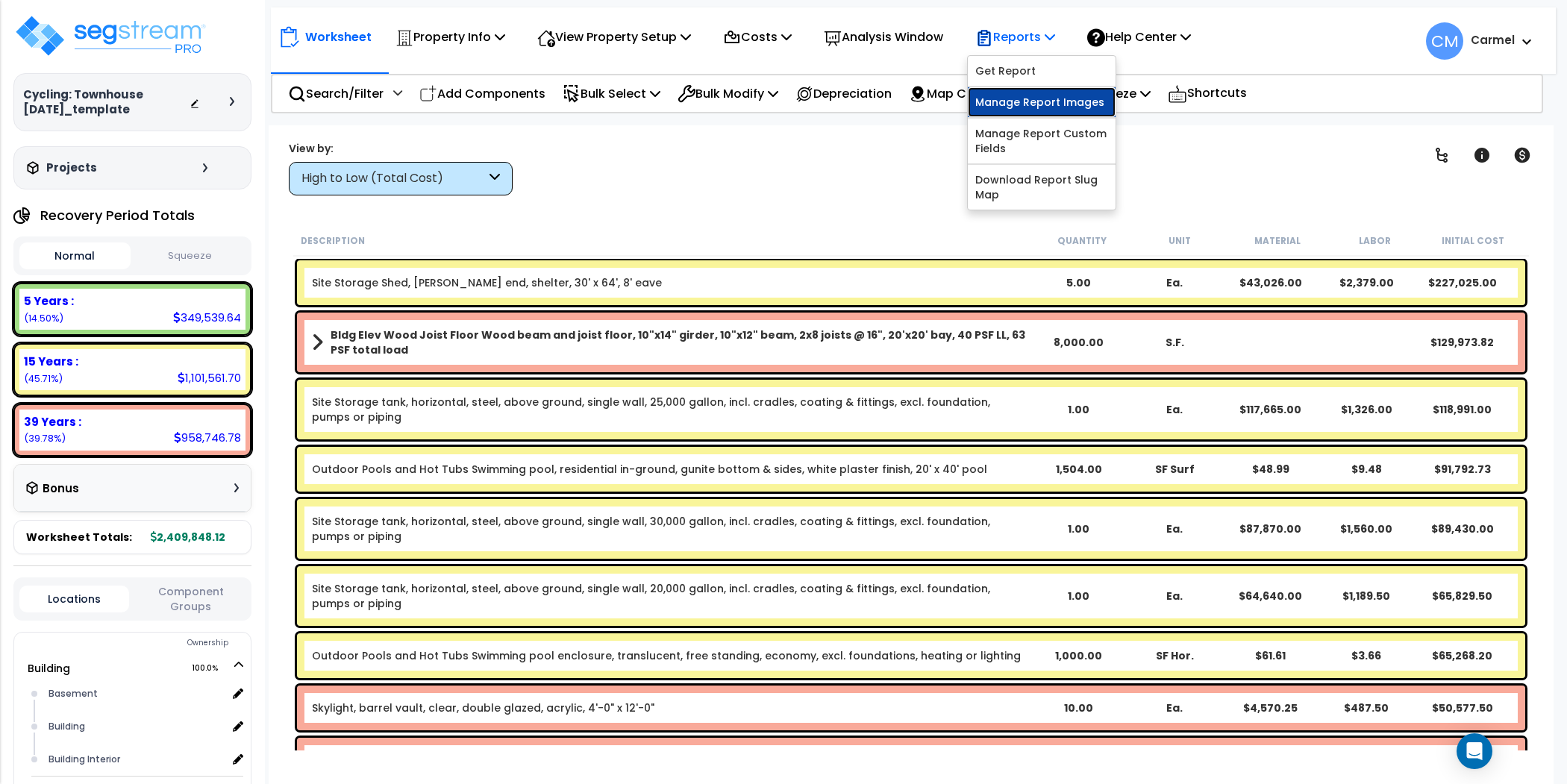
click at [1075, 102] on link "Manage Report Images" at bounding box center [1042, 102] width 148 height 30
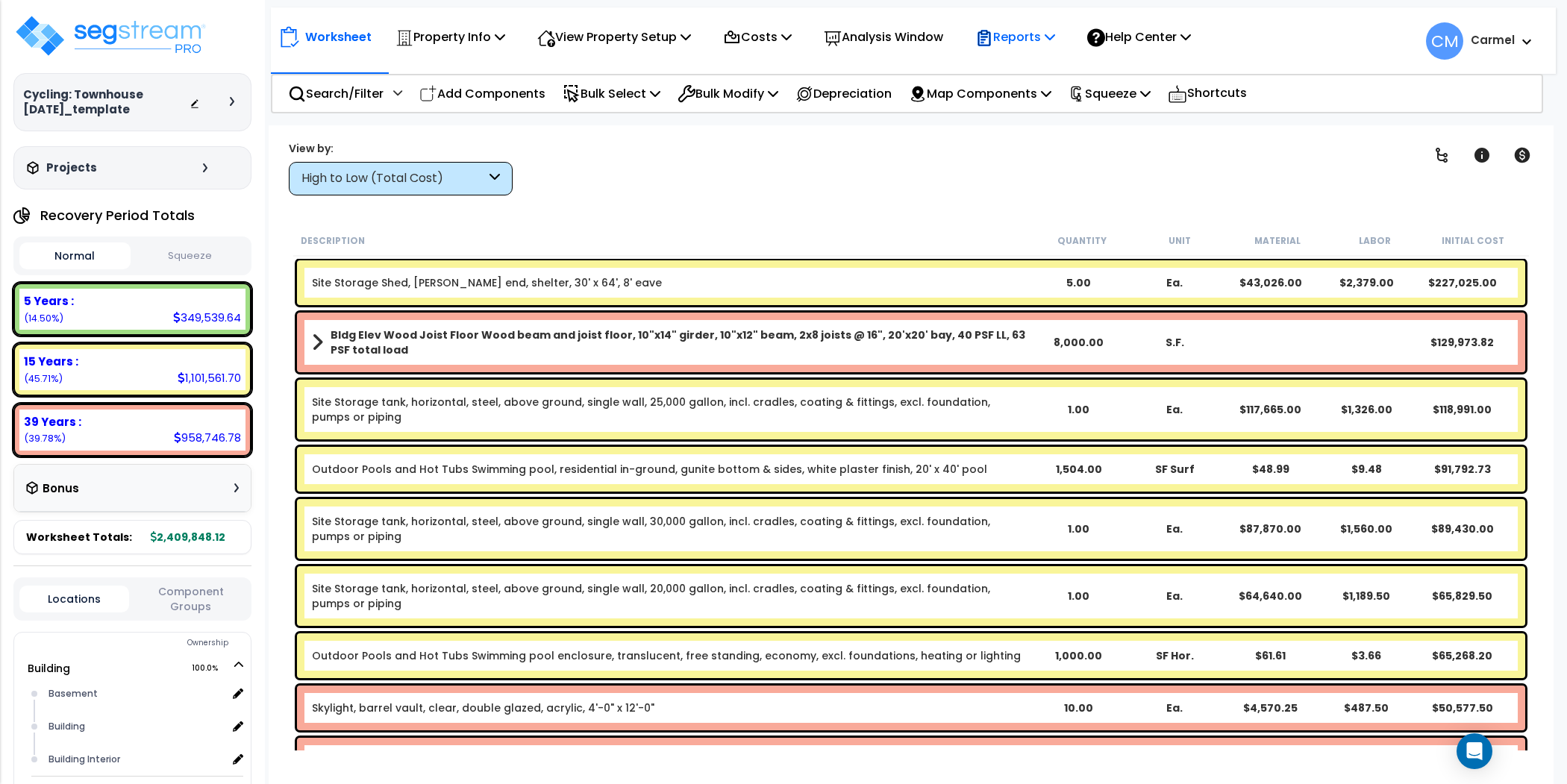
click at [1055, 46] on p "Reports" at bounding box center [1015, 36] width 80 height 20
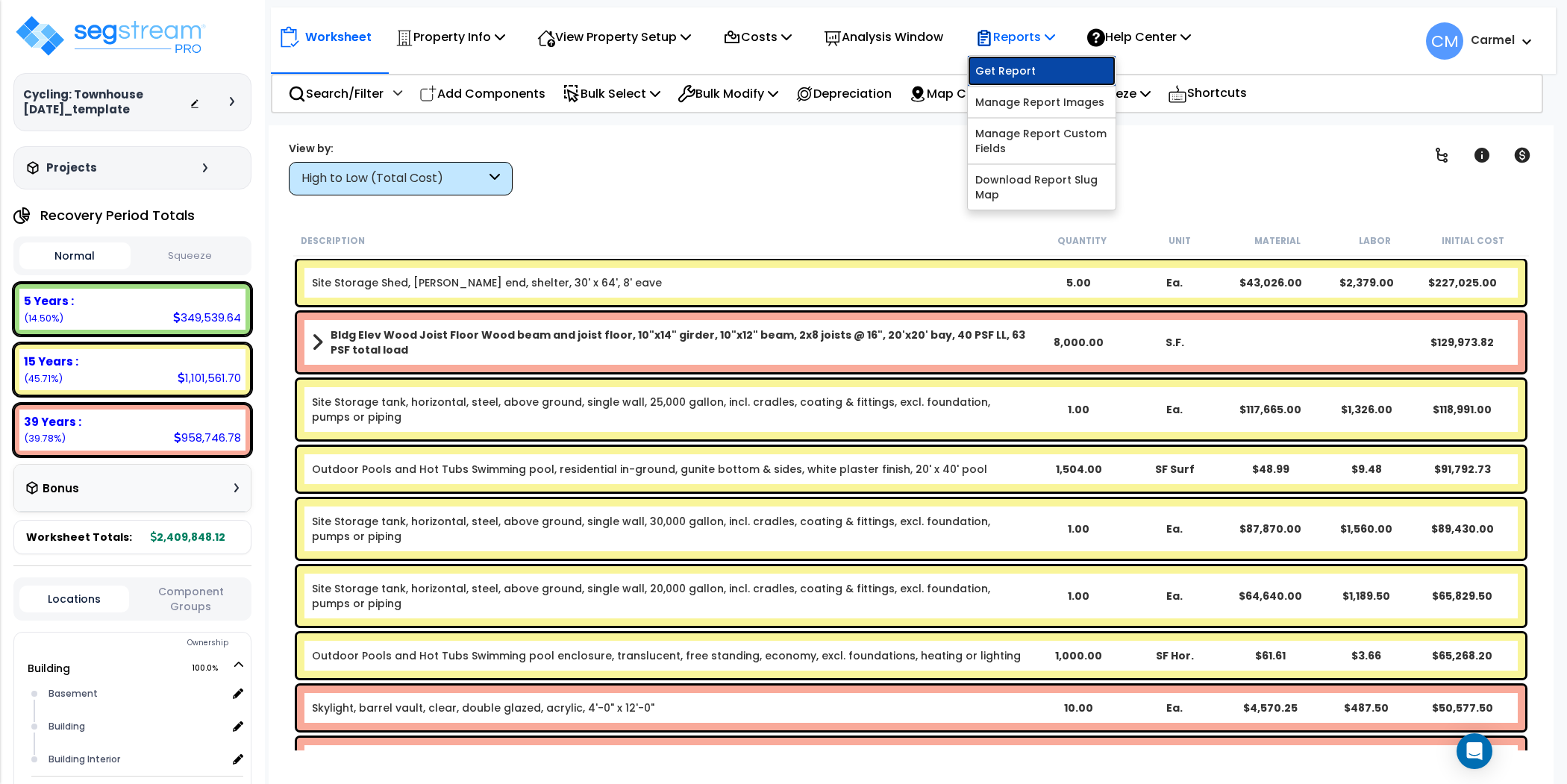
click at [1055, 67] on link "Get Report" at bounding box center [1042, 71] width 148 height 30
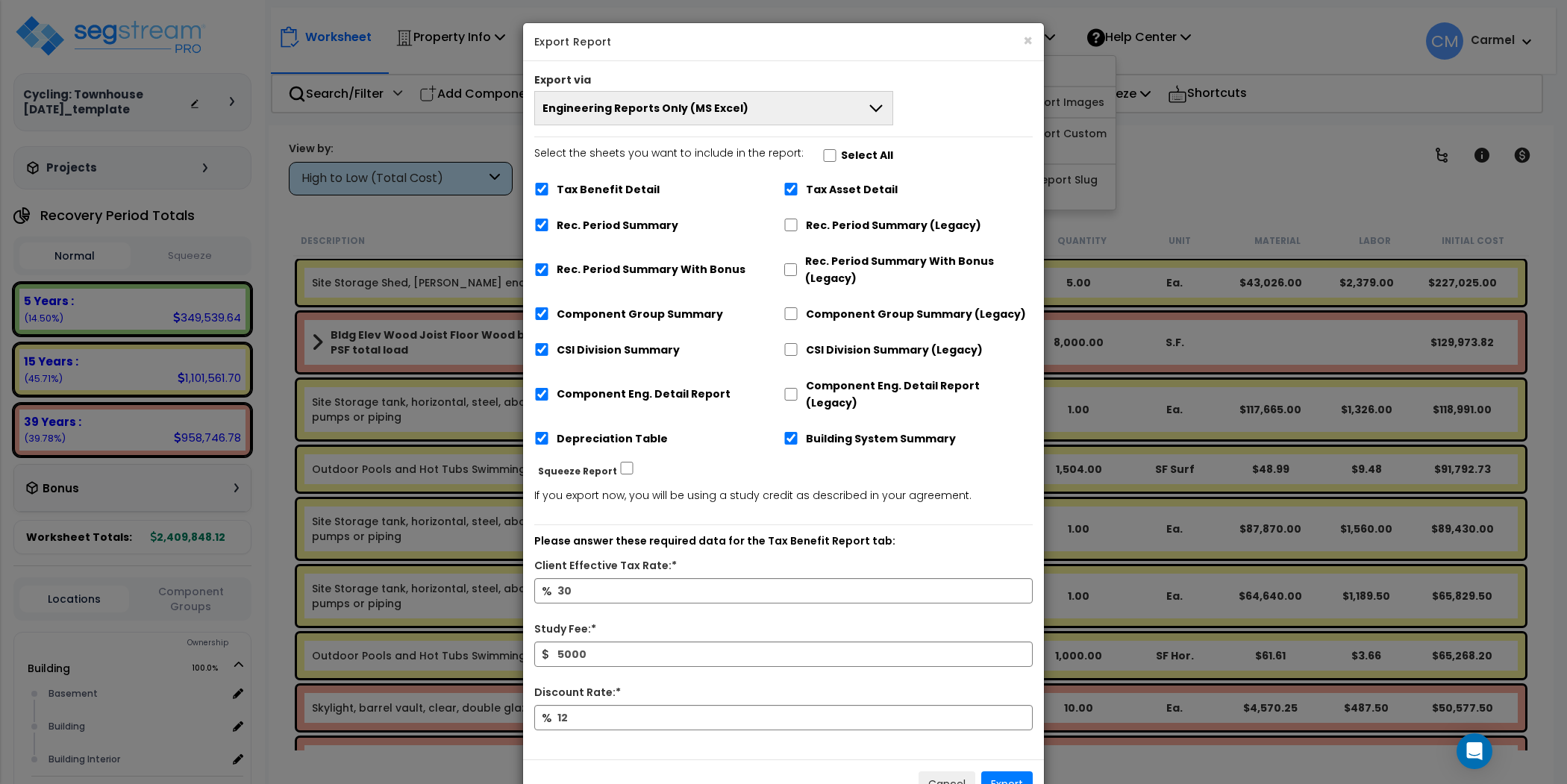
click at [694, 101] on span "Engineering Reports Only (MS Excel)" at bounding box center [645, 108] width 206 height 15
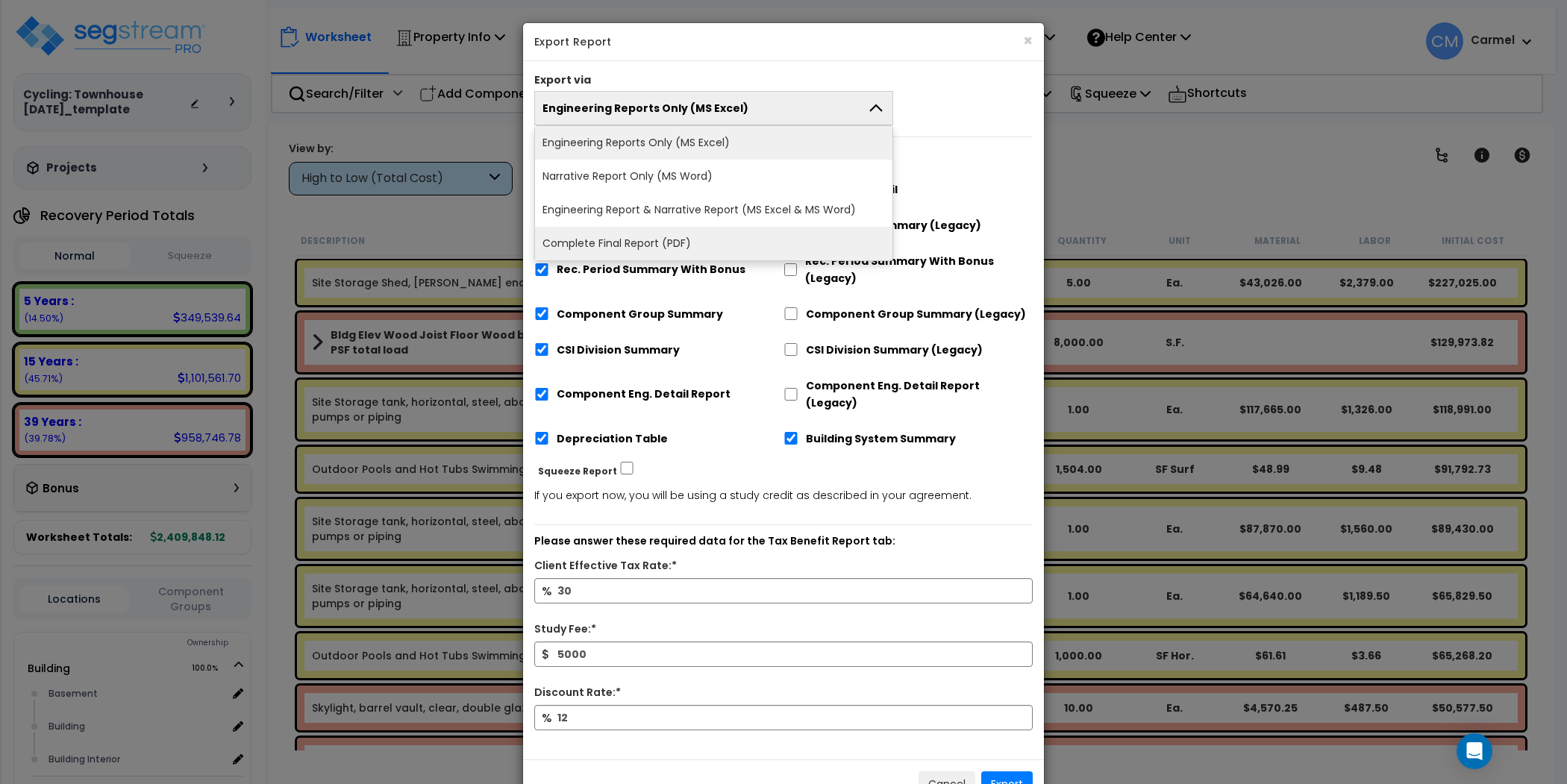
click at [644, 248] on li "Complete Final Report (PDF)" at bounding box center [714, 244] width 358 height 34
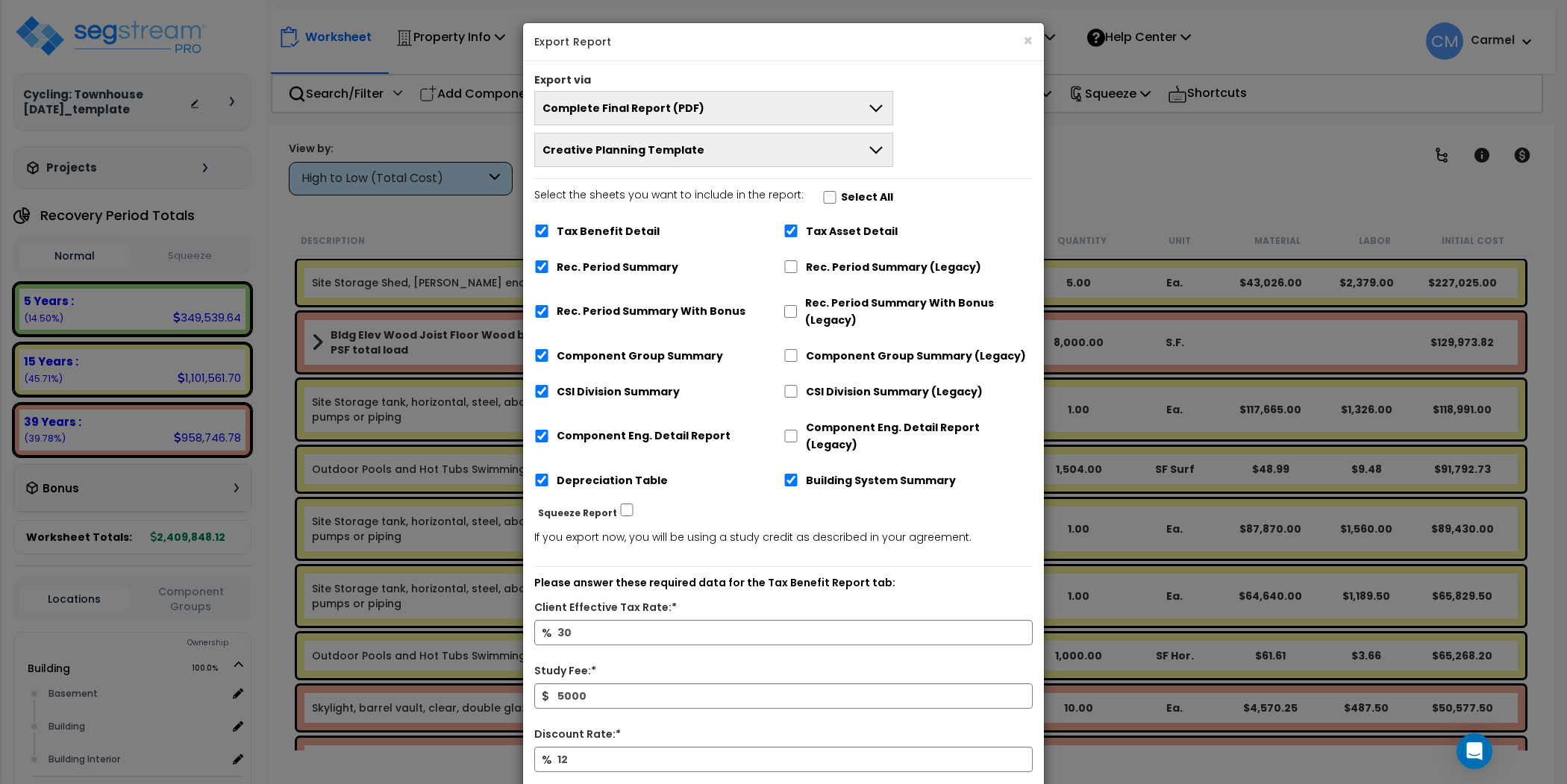
scroll to position [70, 0]
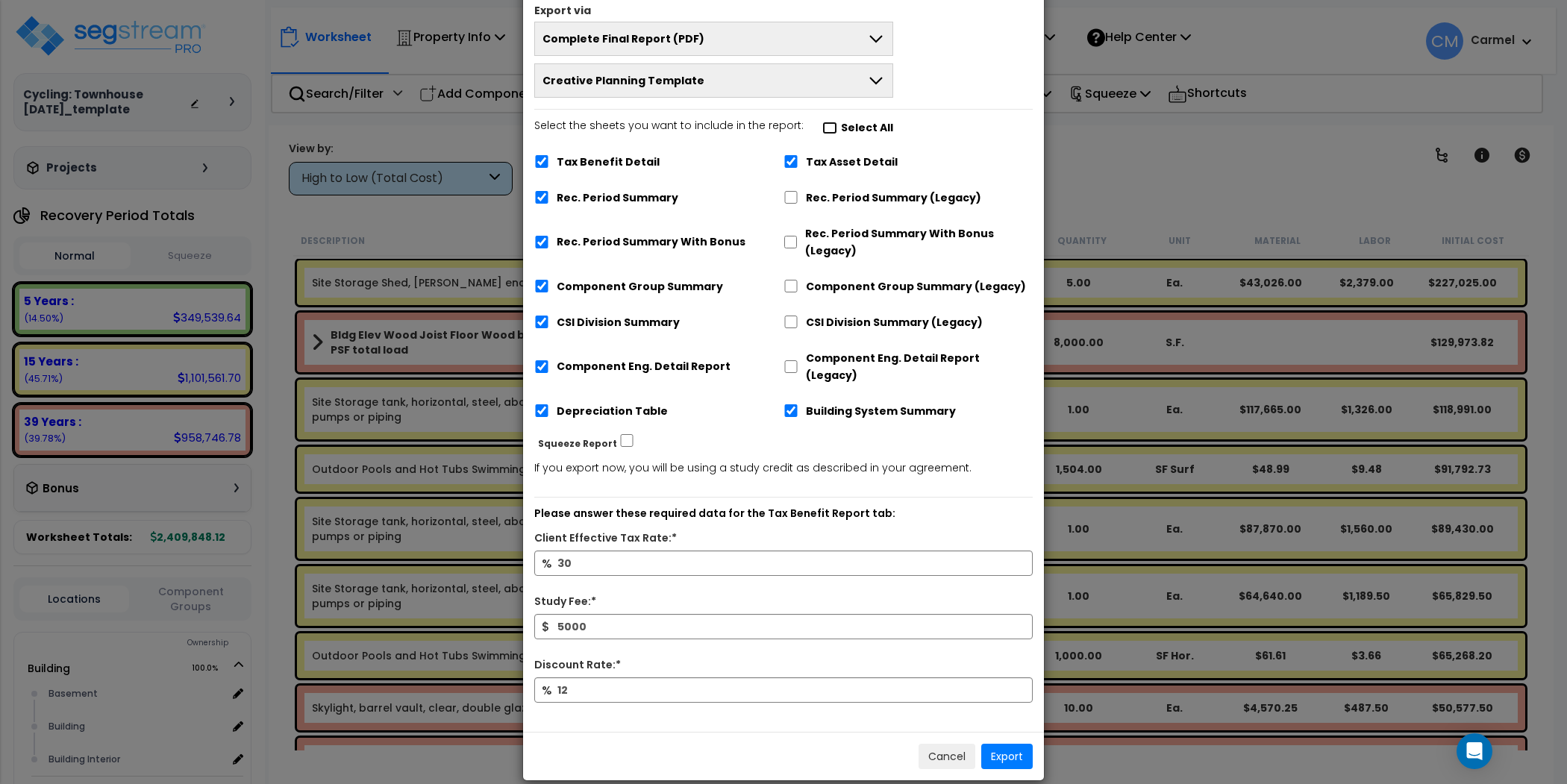
click at [822, 124] on input "Select the sheets you want to include in the report: Select All" at bounding box center [829, 128] width 15 height 13
click at [824, 123] on input "Select the sheets you want to include in the report: Select All" at bounding box center [829, 128] width 15 height 13
checkbox input "false"
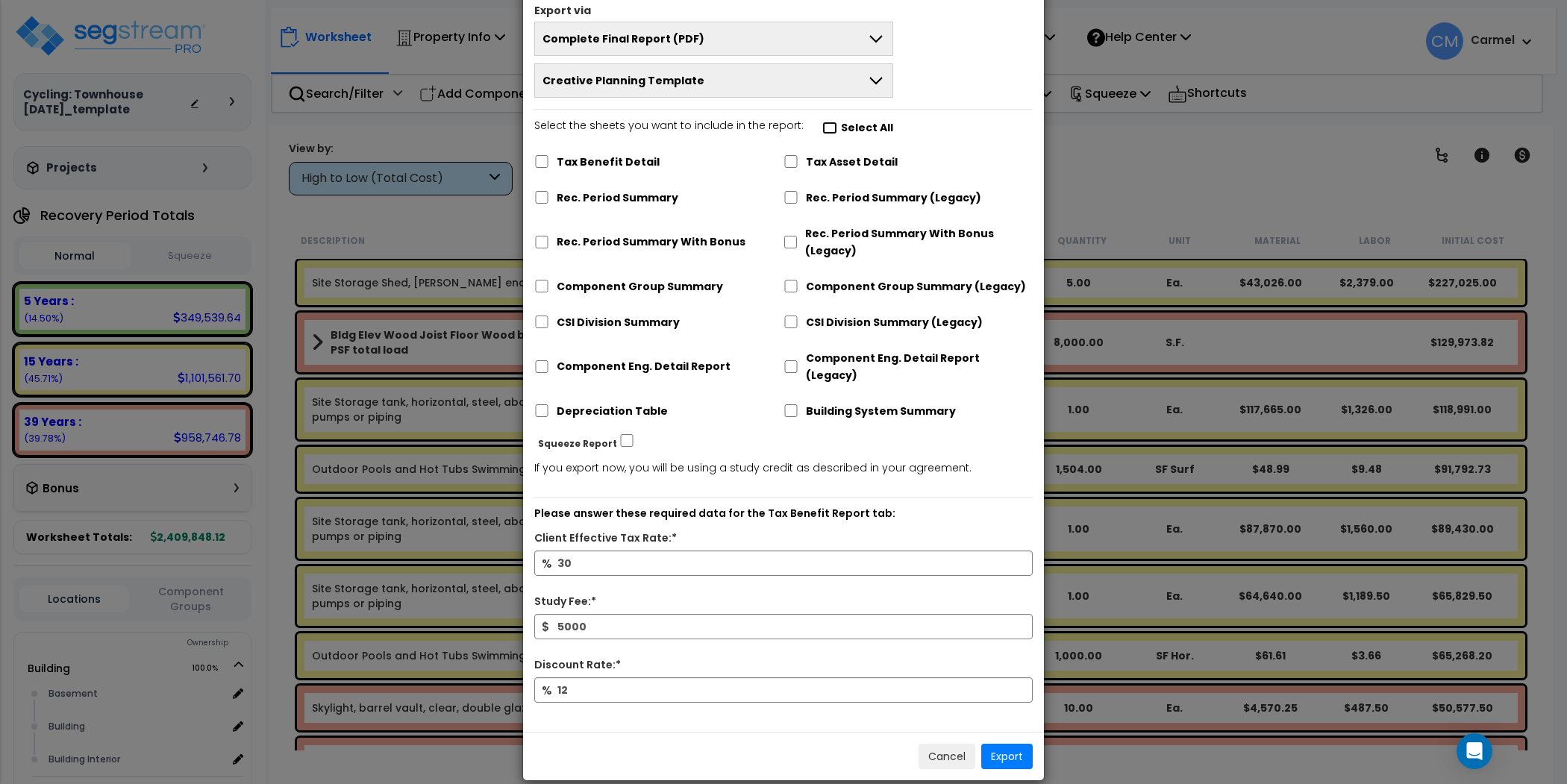
checkbox input "false"
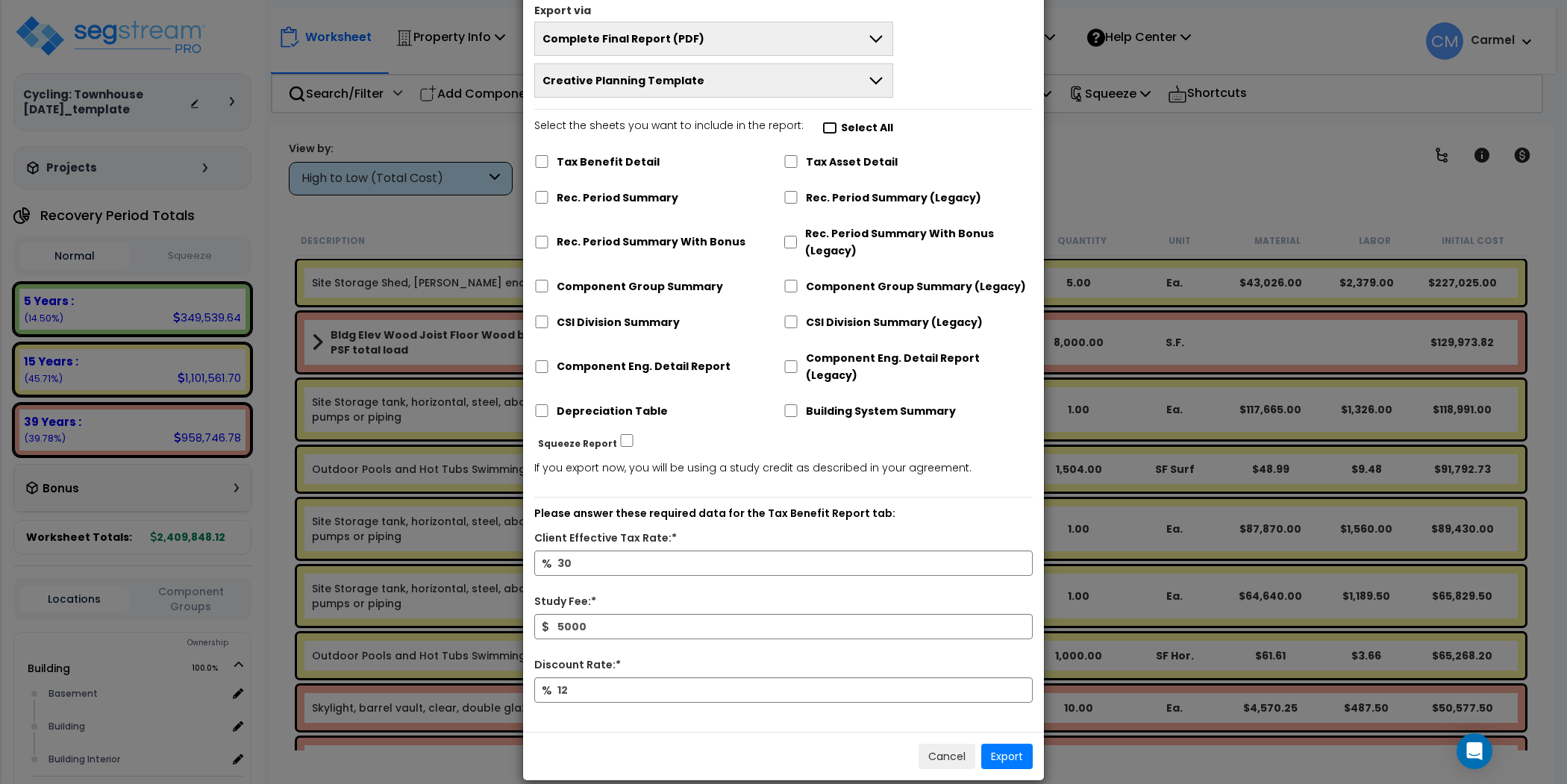
checkbox input "false"
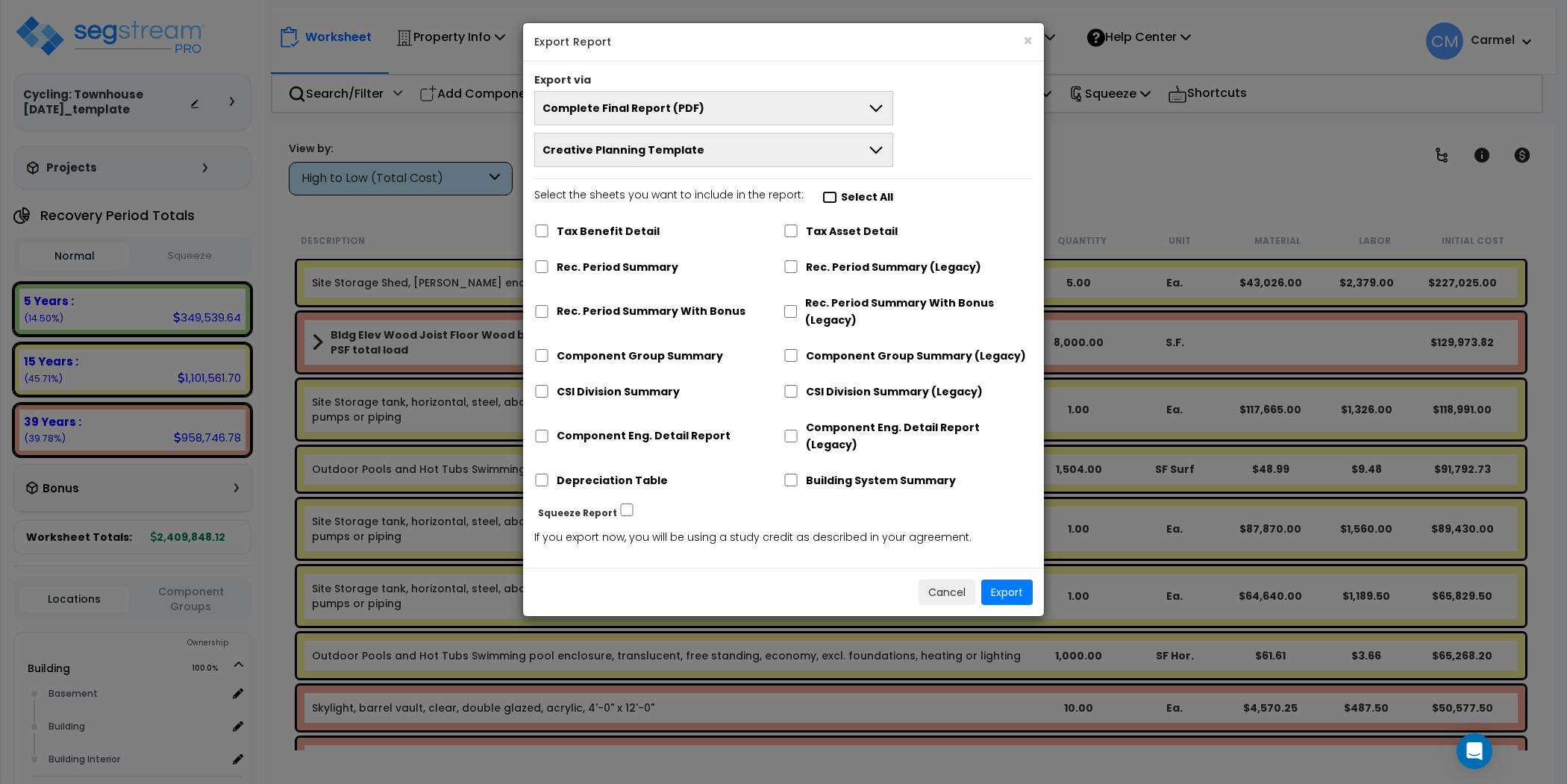
scroll to position [0, 0]
click at [848, 230] on label "Tax Asset Detail" at bounding box center [852, 231] width 91 height 17
click at [842, 471] on label "Building System Summary" at bounding box center [881, 479] width 150 height 17
click at [798, 473] on input "Building System Summary" at bounding box center [791, 479] width 15 height 13
checkbox input "true"
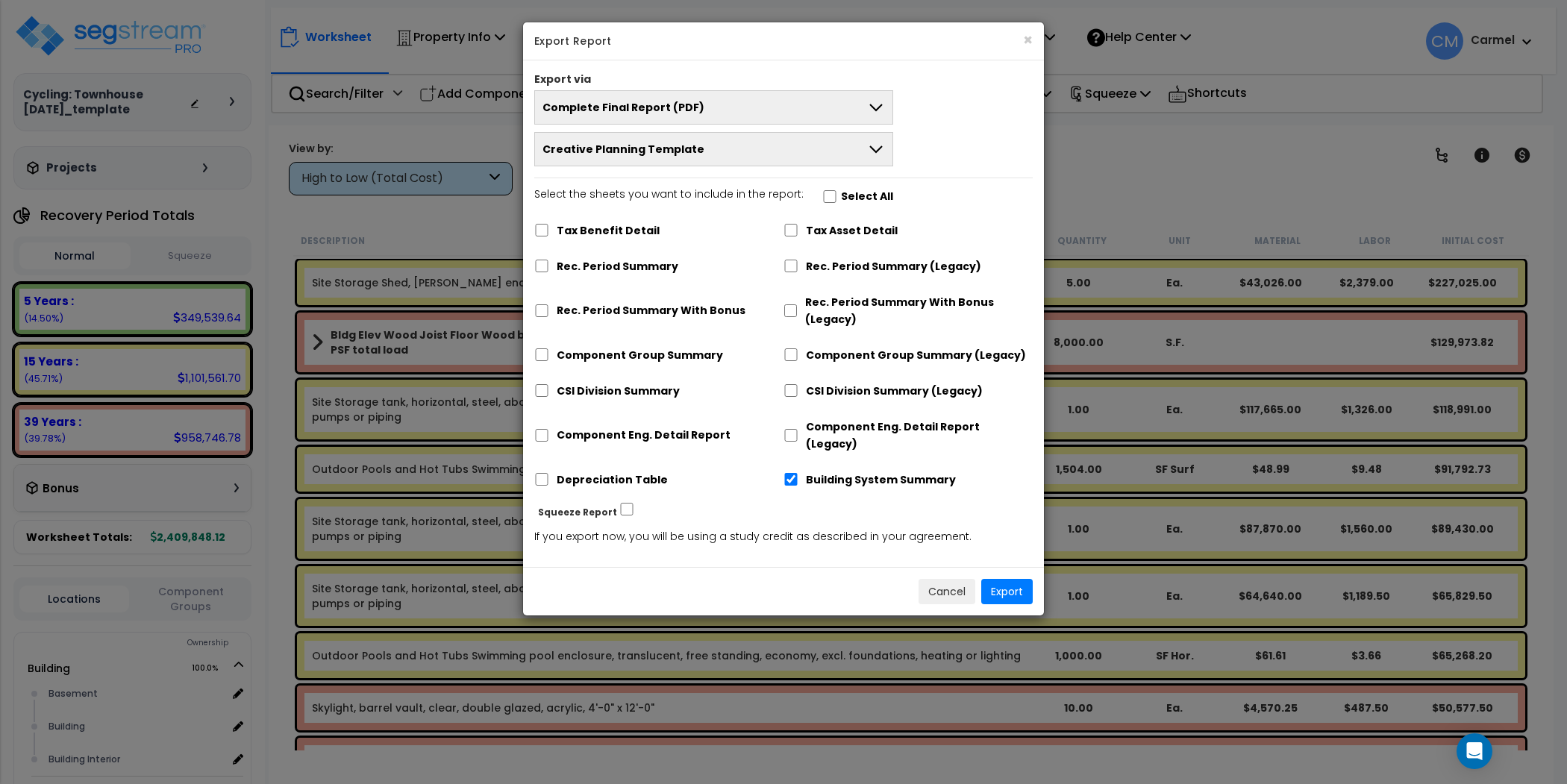
click at [838, 231] on label "Tax Asset Detail" at bounding box center [852, 230] width 91 height 17
click at [798, 231] on input "Tax Asset Detail" at bounding box center [791, 230] width 15 height 13
checkbox input "true"
click at [619, 503] on input "Squeeze Report" at bounding box center [626, 509] width 15 height 13
checkbox input "true"
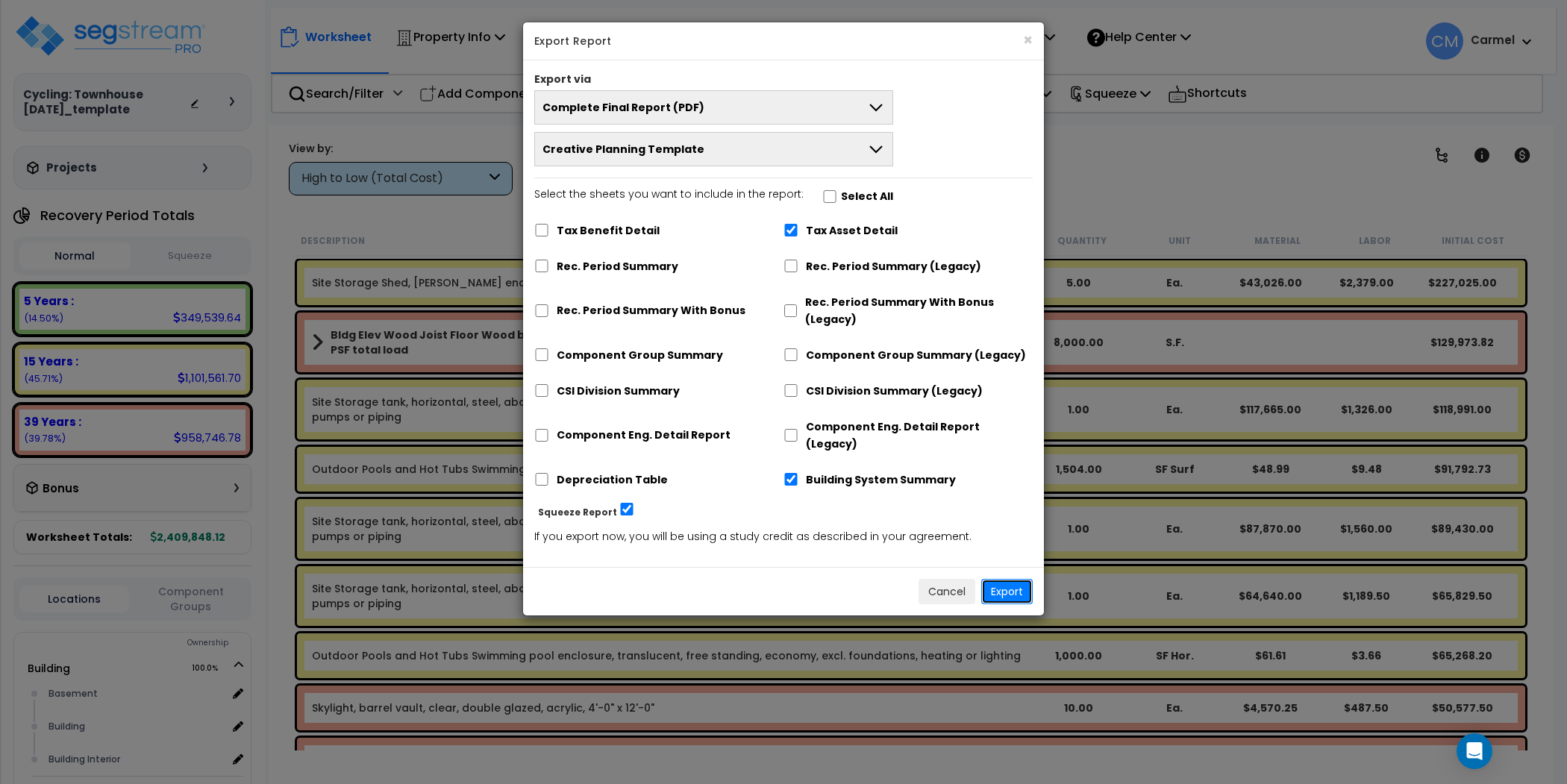
click at [1011, 579] on button "Export" at bounding box center [1006, 592] width 51 height 26
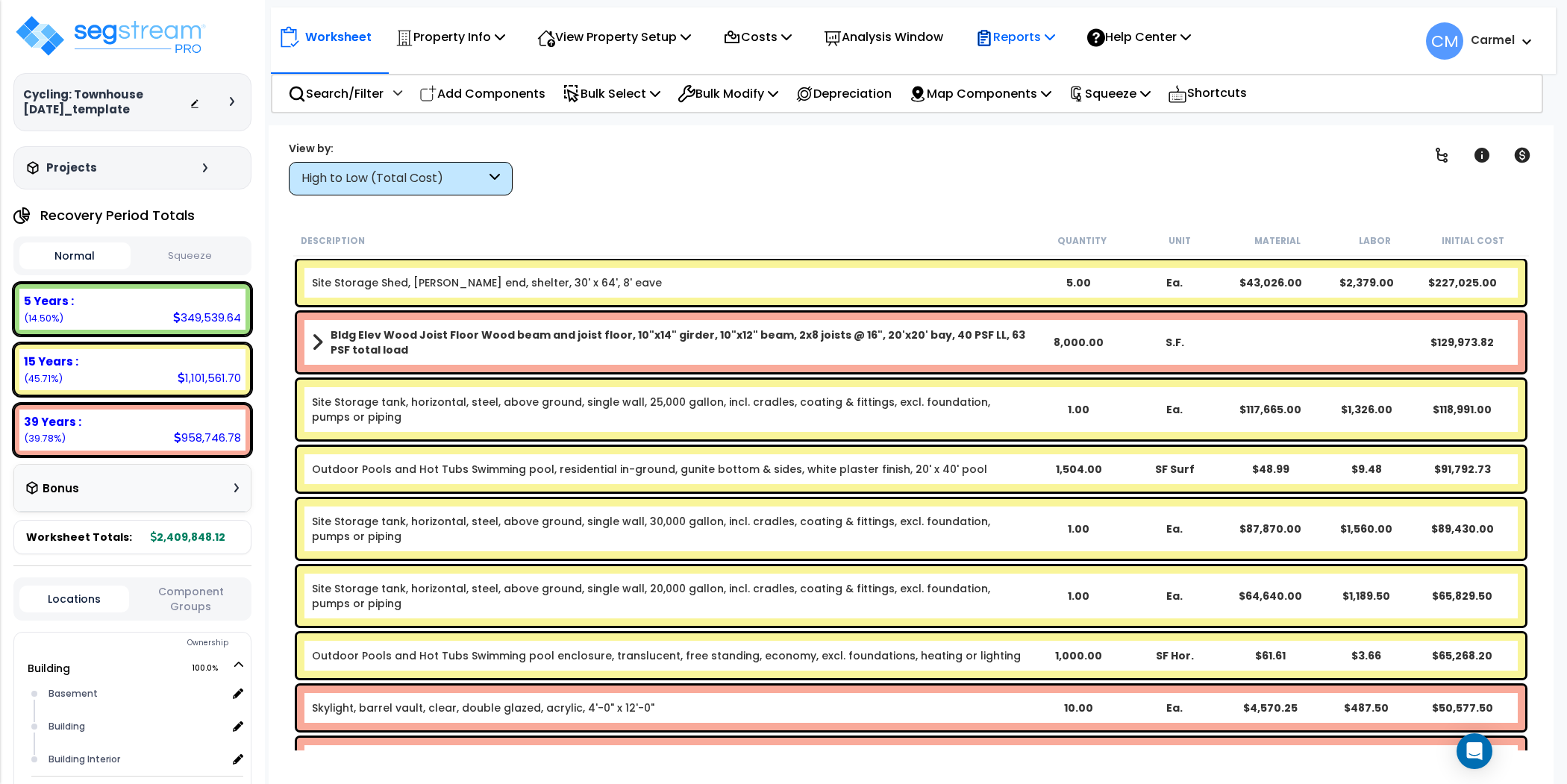
click at [1032, 34] on p "Reports" at bounding box center [1015, 36] width 80 height 20
